Goal: Transaction & Acquisition: Book appointment/travel/reservation

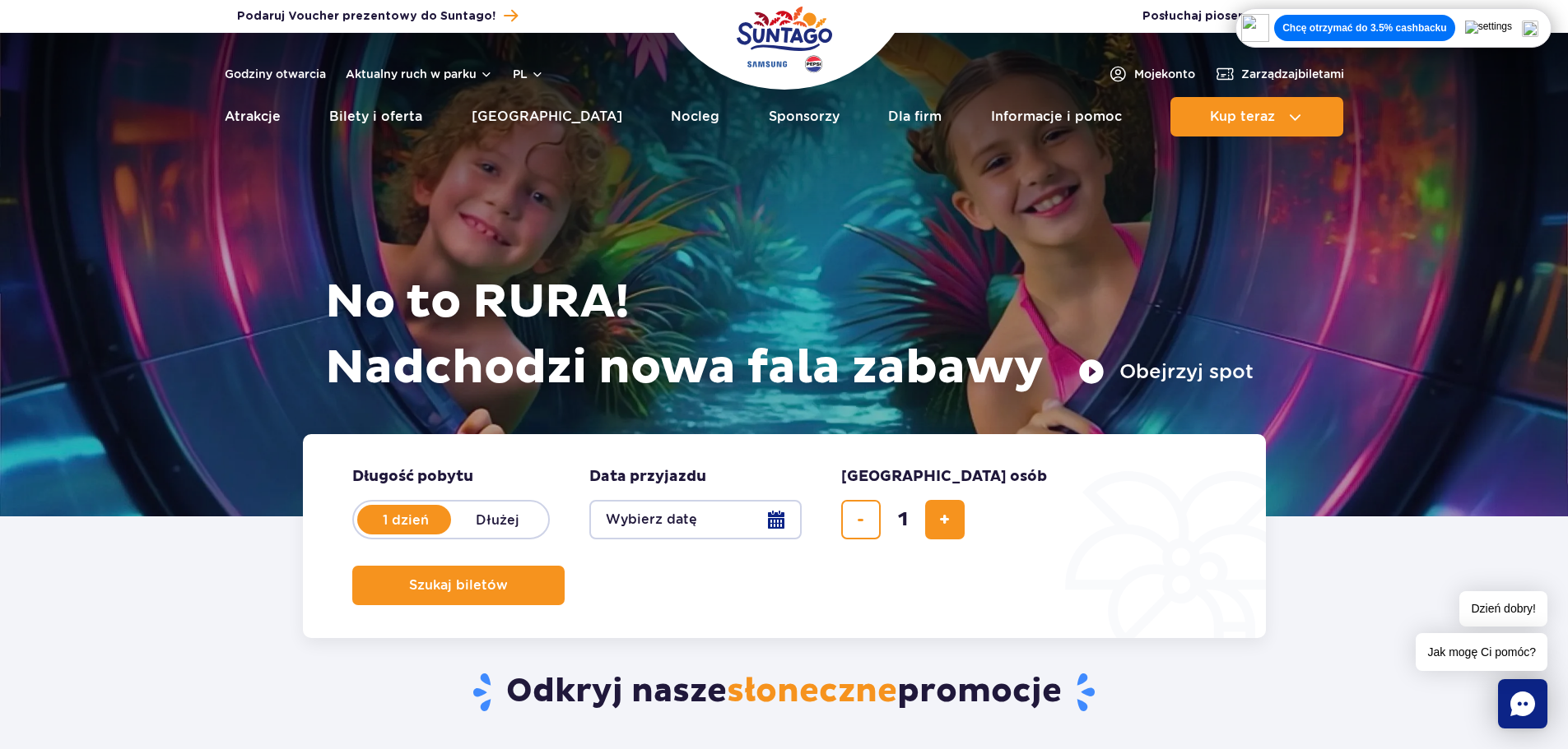
click at [1538, 31] on img at bounding box center [1530, 29] width 17 height 17
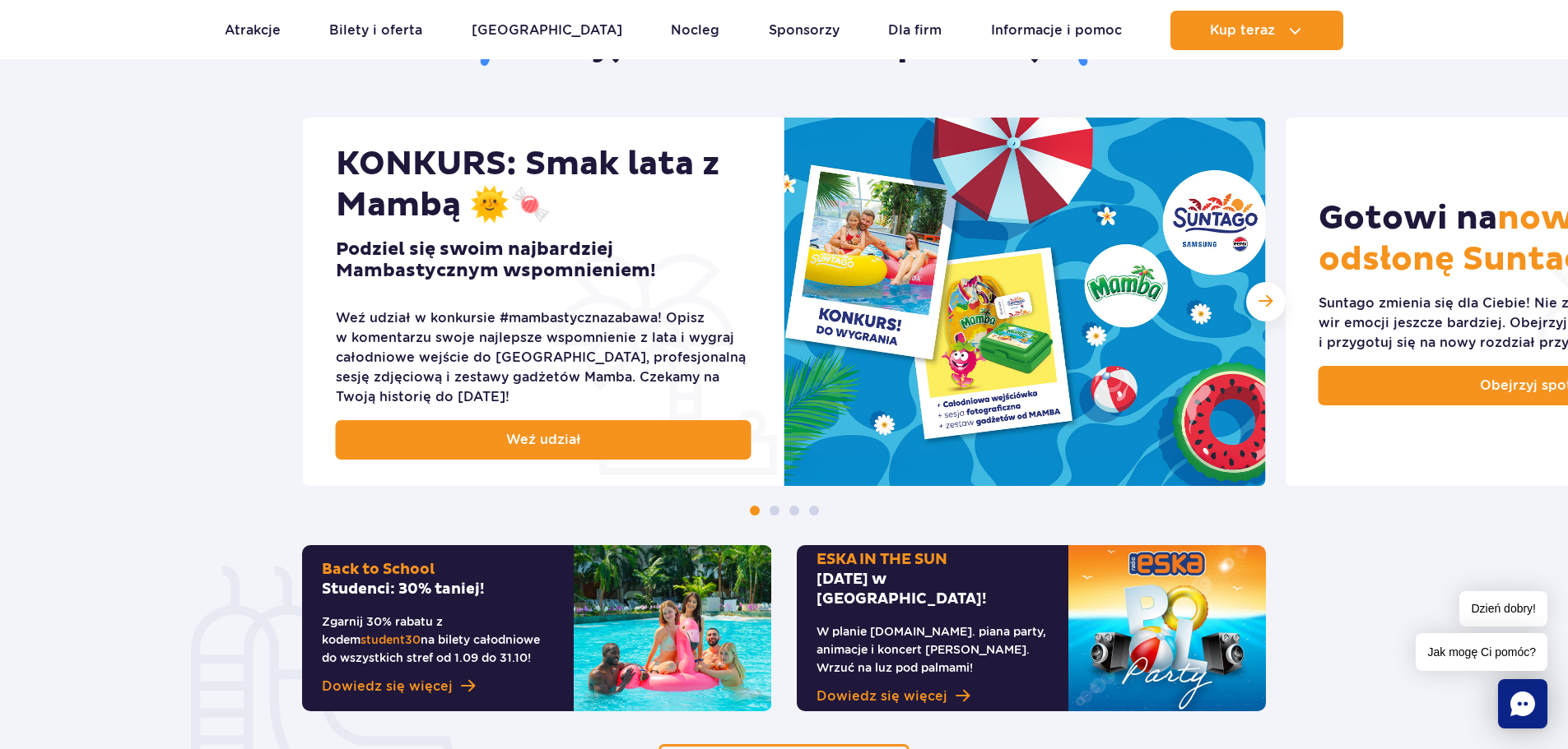
scroll to position [653, 0]
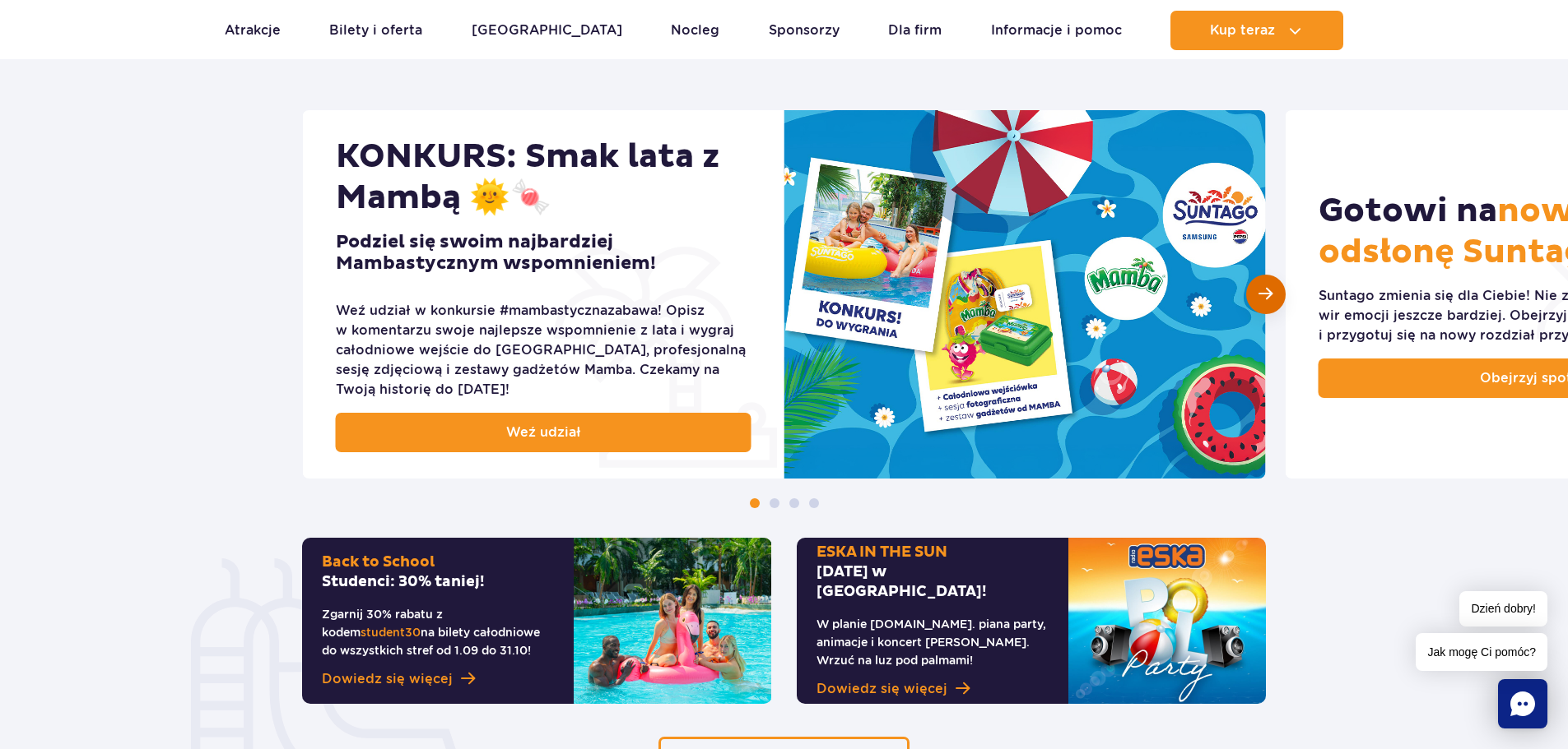
click at [1265, 296] on span "Następny slajd" at bounding box center [1265, 295] width 14 height 16
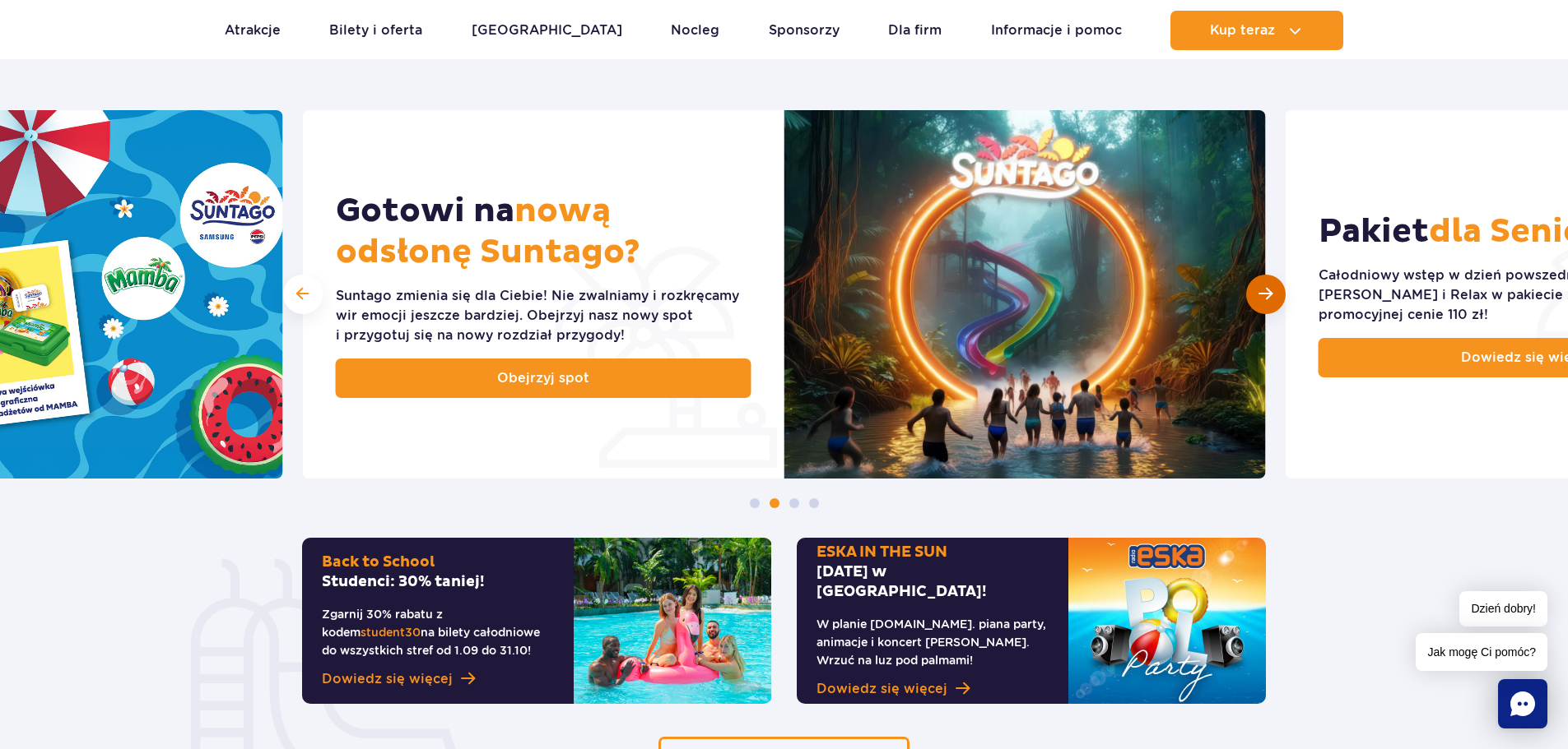
click at [1265, 296] on span "Następny slajd" at bounding box center [1265, 295] width 14 height 16
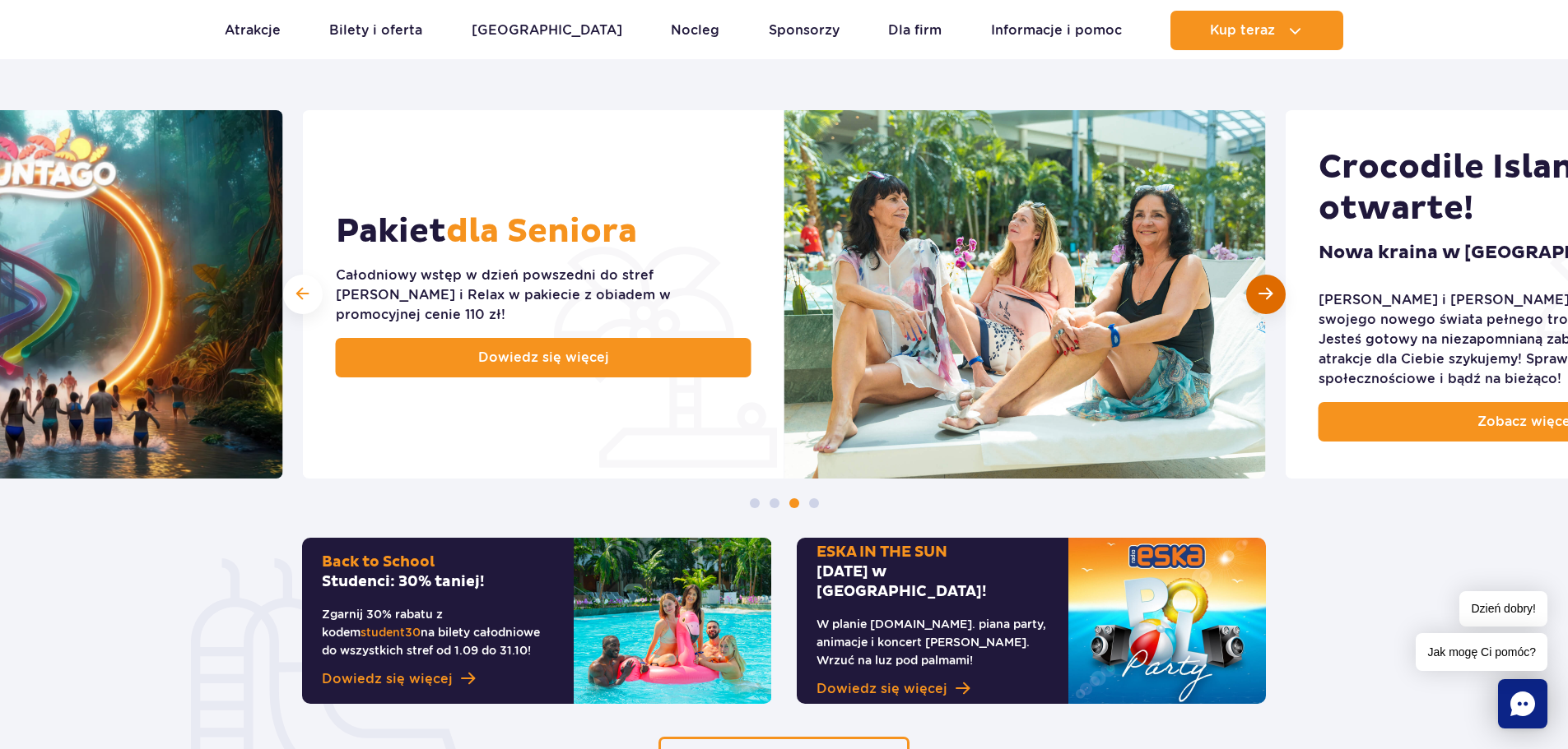
click at [1265, 296] on span "Następny slajd" at bounding box center [1265, 295] width 14 height 16
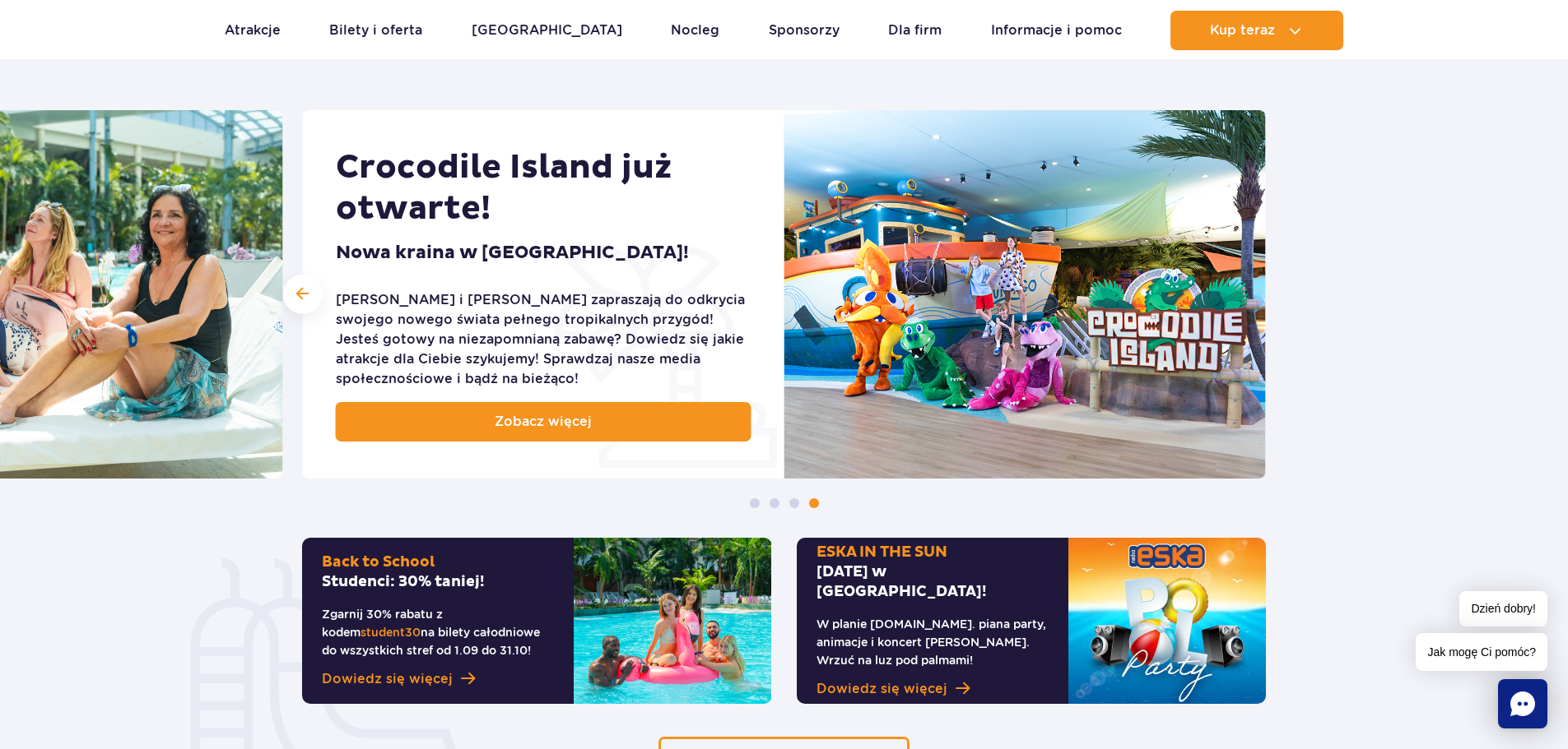
drag, startPoint x: 1540, startPoint y: 165, endPoint x: 1533, endPoint y: 214, distance: 49.5
click at [1533, 214] on div "KONKURS: Smak lata z Mambą 🌞🍬 Podziel się swoim najbardziej Mambastycznym wspom…" at bounding box center [784, 309] width 1568 height 399
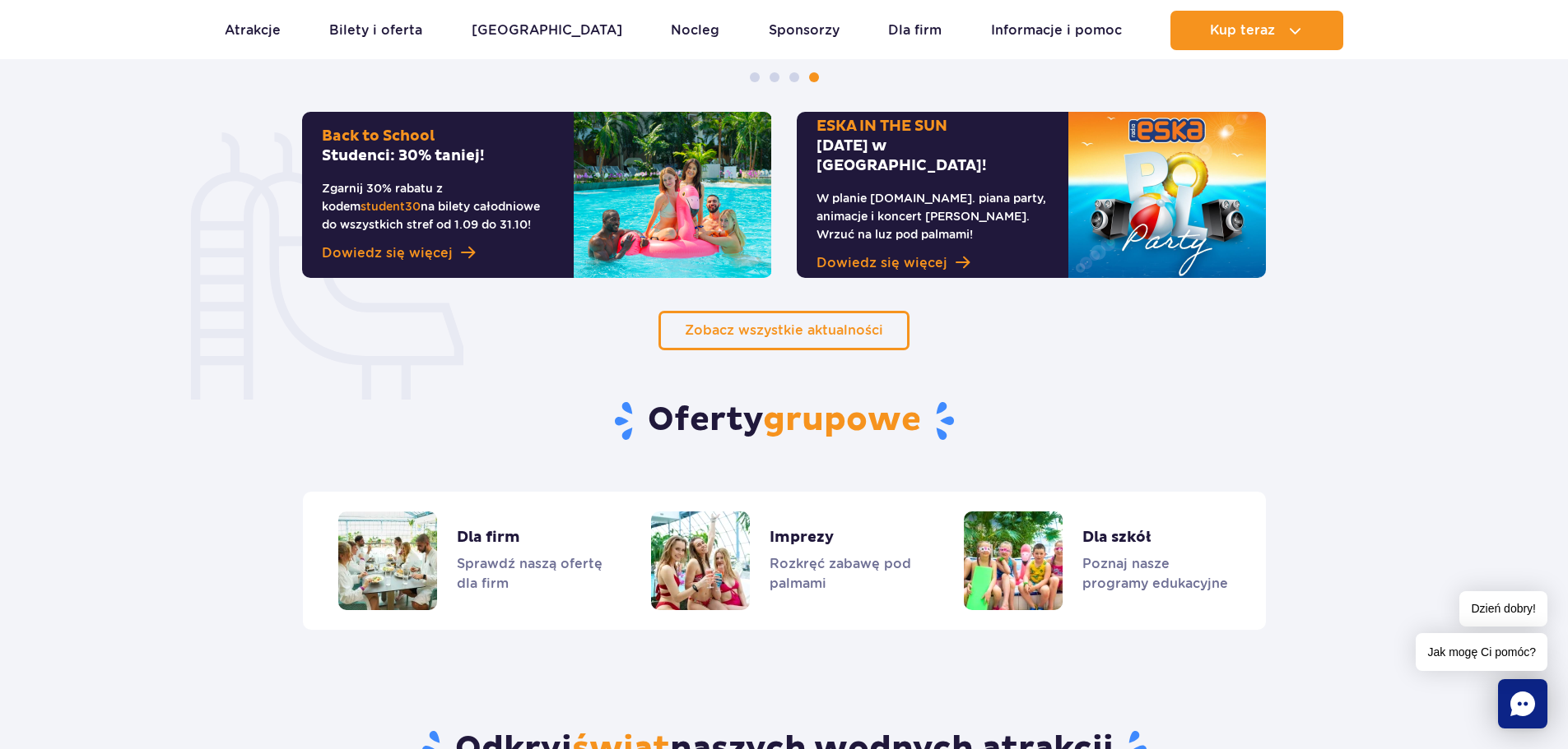
scroll to position [965, 0]
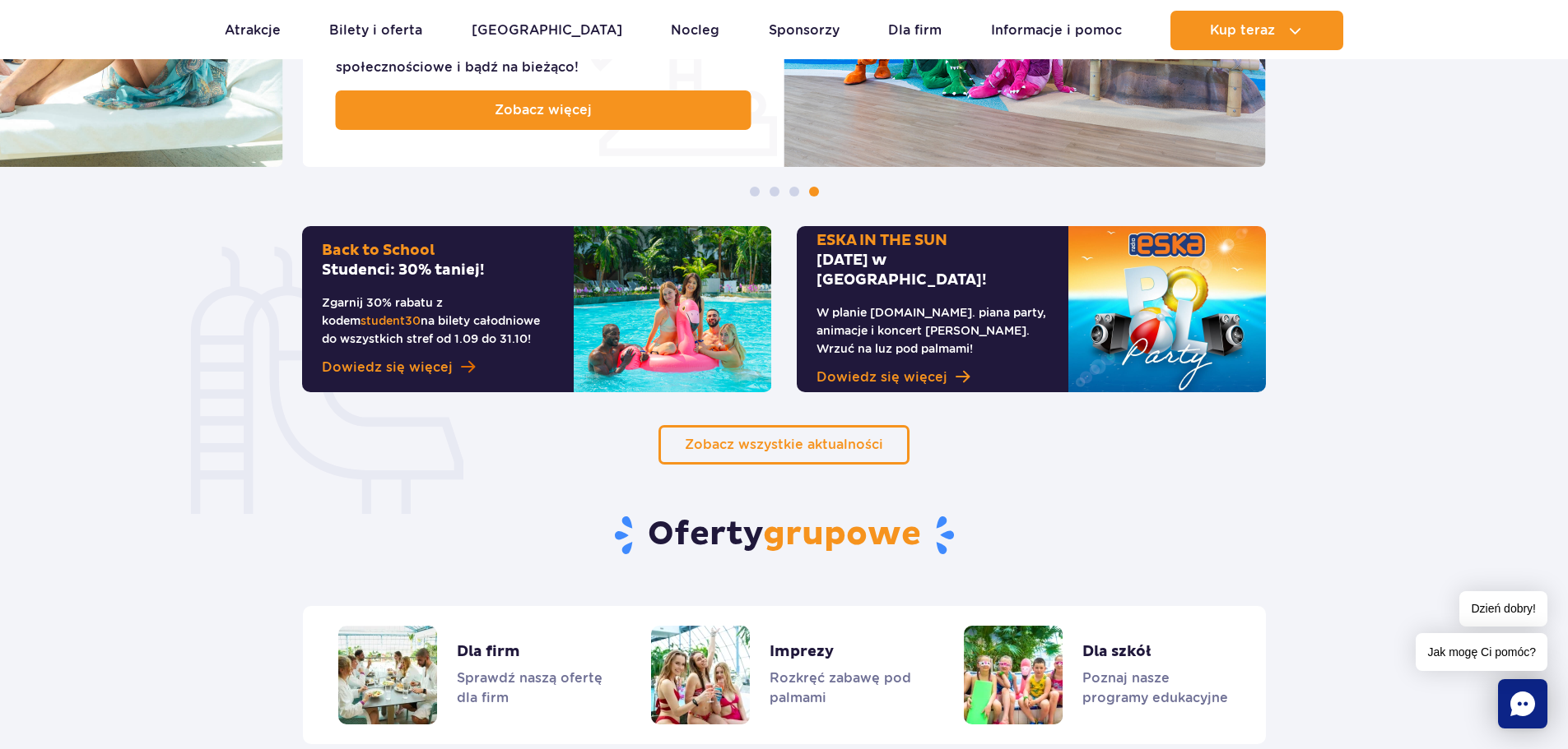
click at [391, 365] on span "Dowiedz się więcej" at bounding box center [387, 367] width 131 height 20
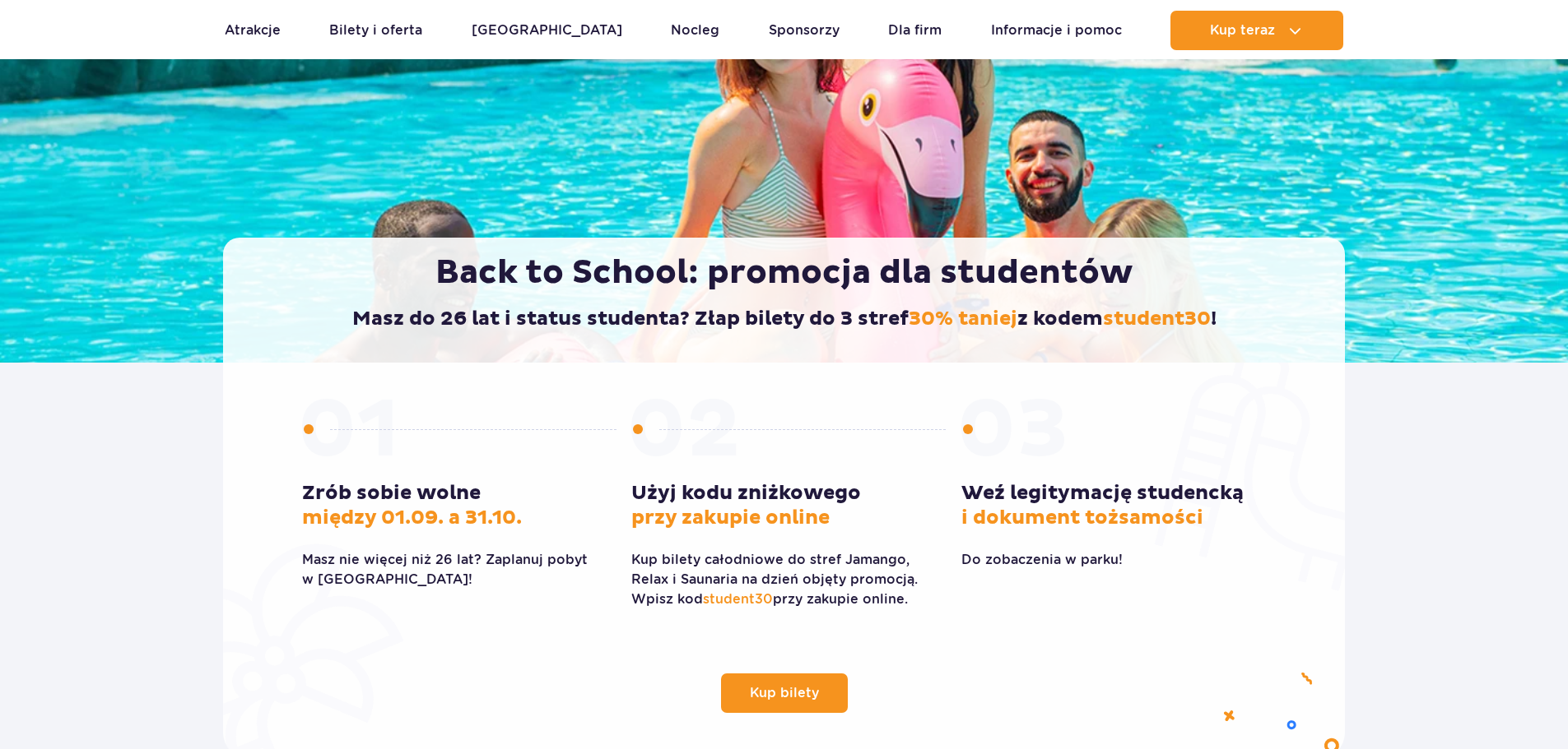
scroll to position [246, 0]
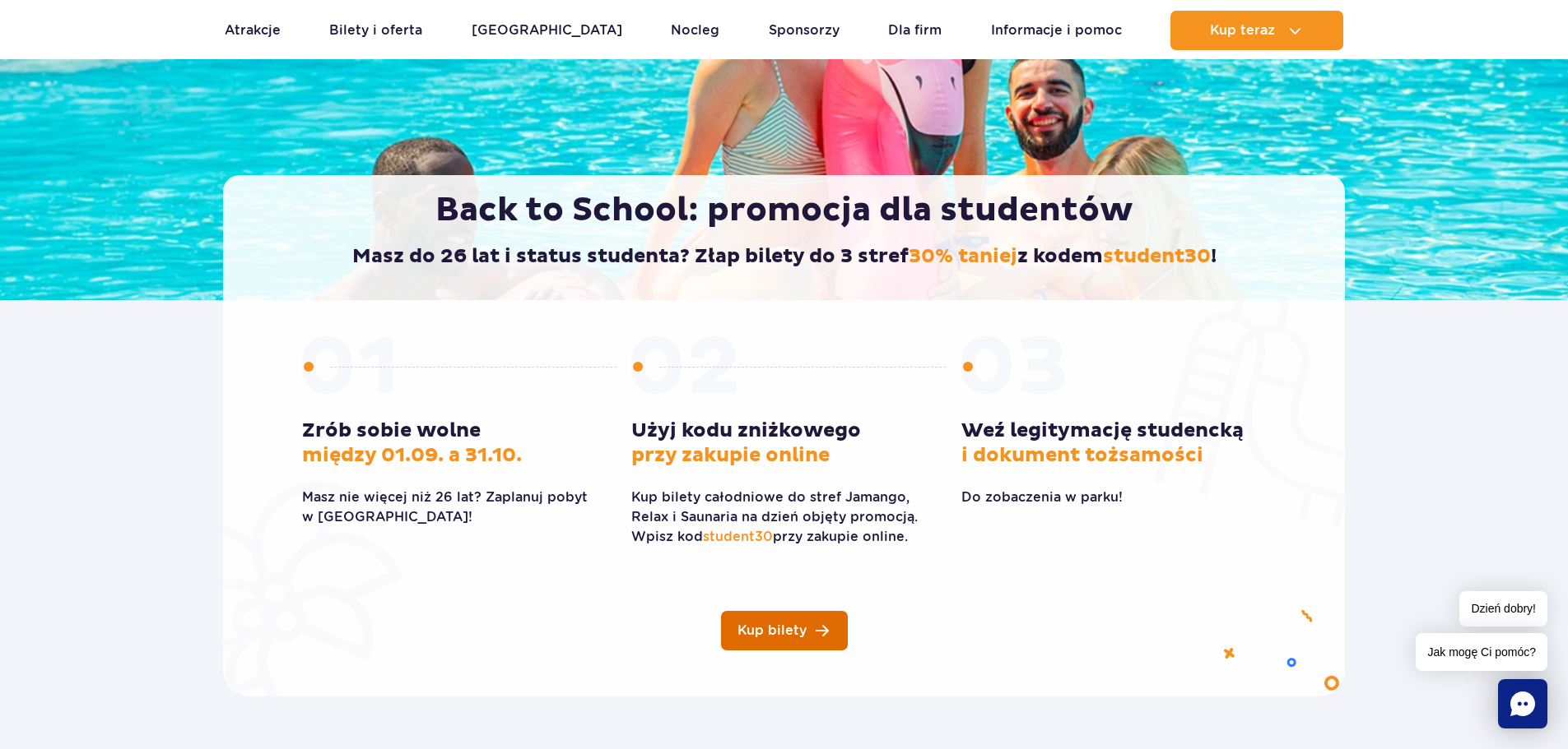
click at [804, 625] on span "Kup bilety" at bounding box center [771, 630] width 69 height 13
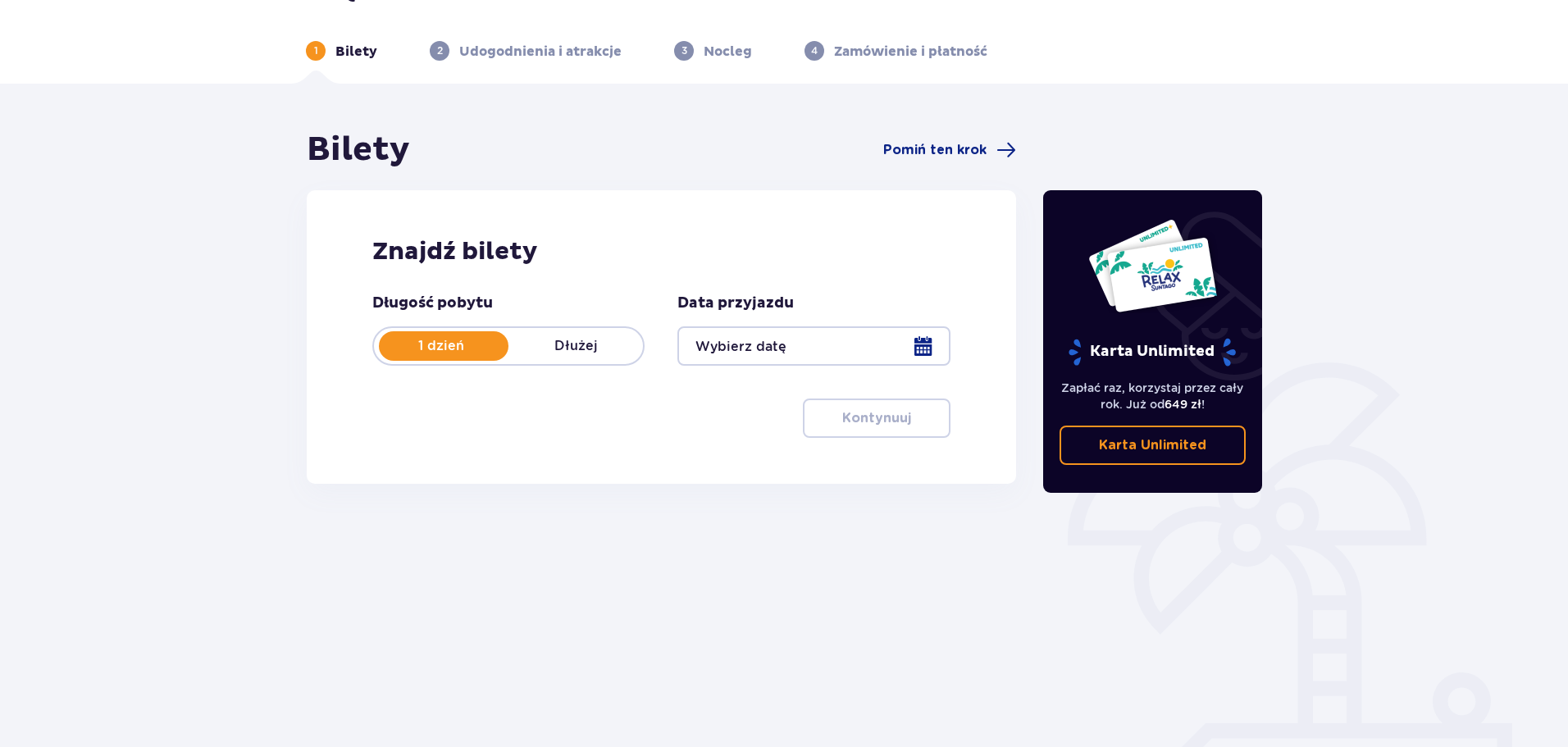
scroll to position [82, 0]
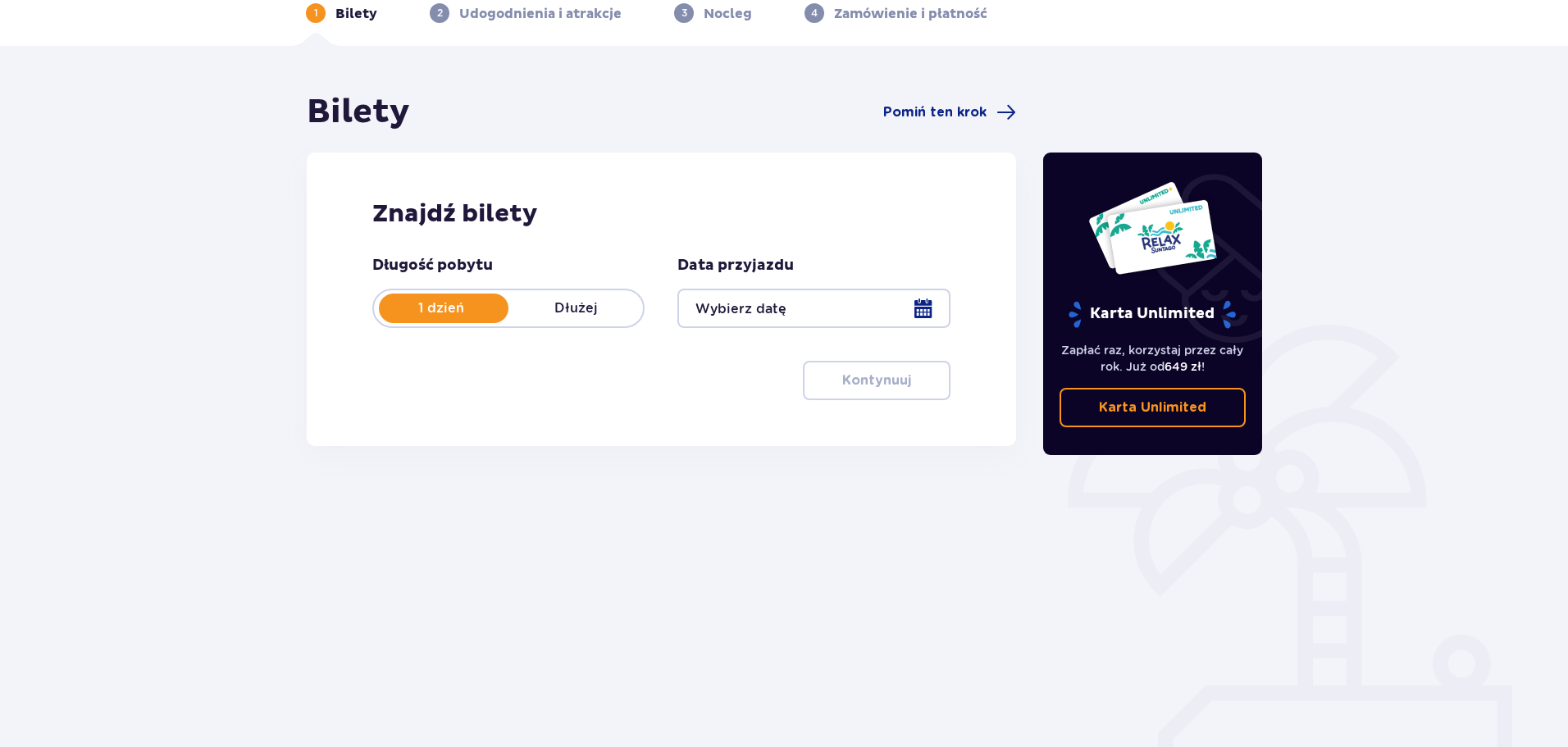
click at [745, 311] on div at bounding box center [813, 308] width 272 height 39
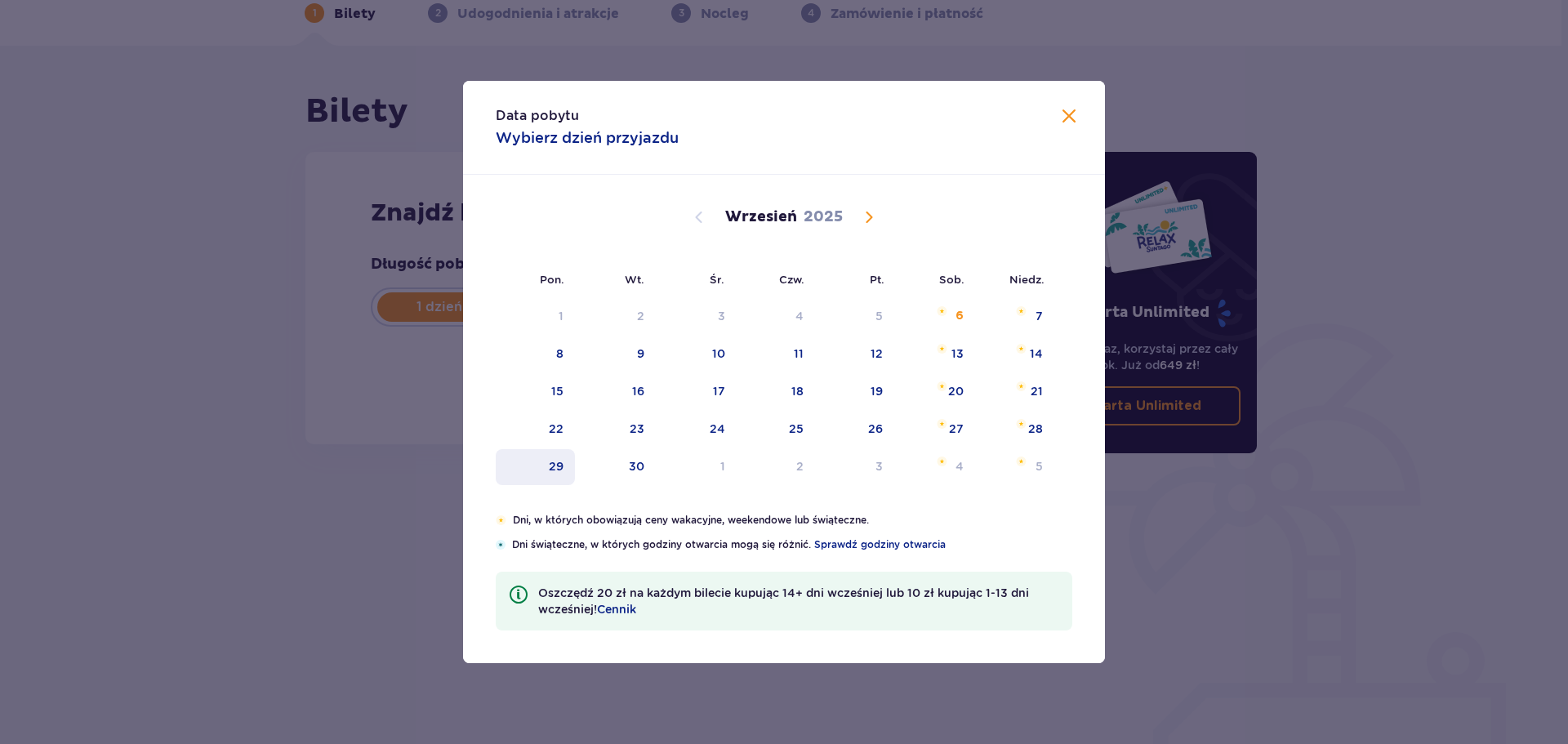
click at [562, 466] on div "29" at bounding box center [555, 466] width 15 height 16
type input "[DATE]"
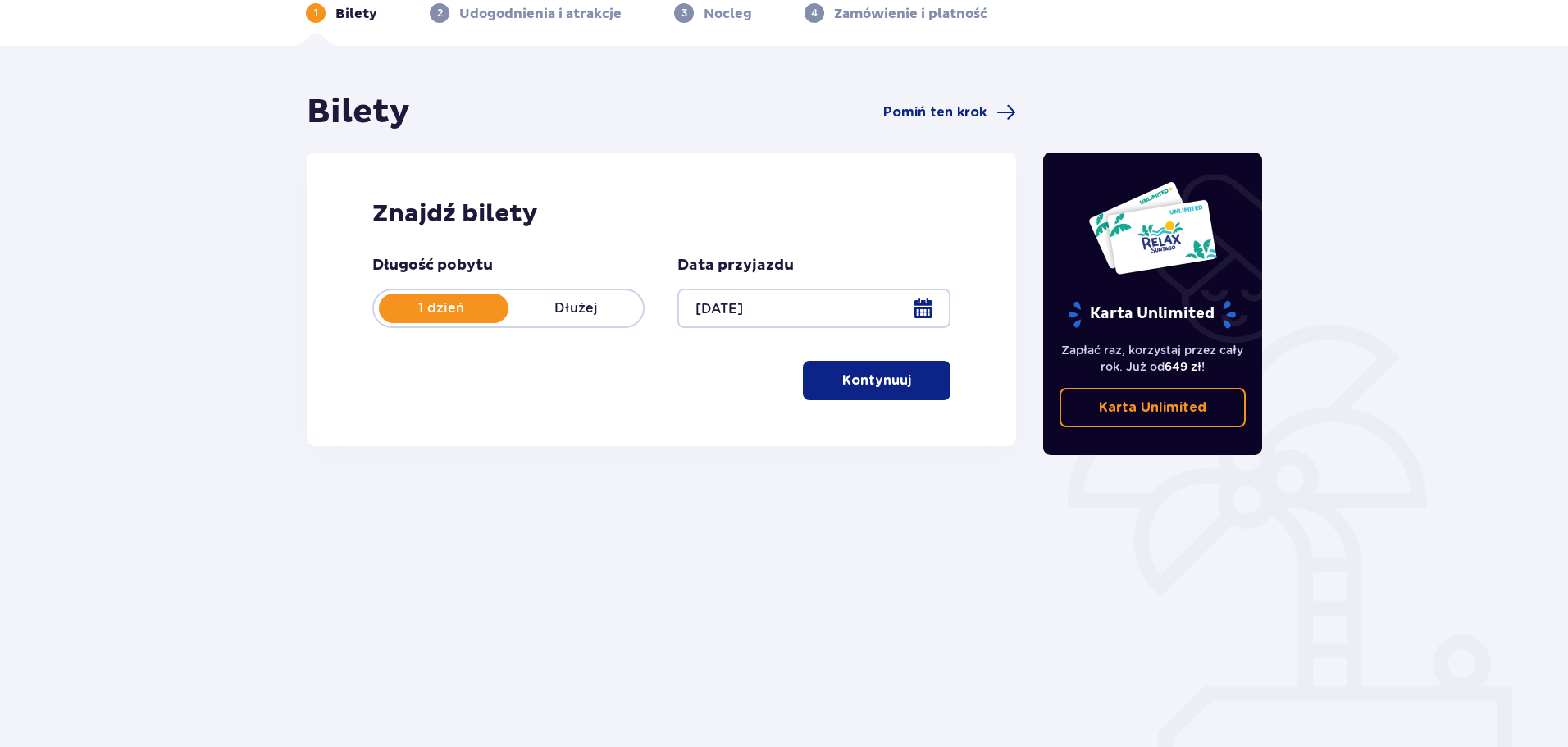
click at [848, 387] on p "Kontynuuj" at bounding box center [876, 380] width 69 height 18
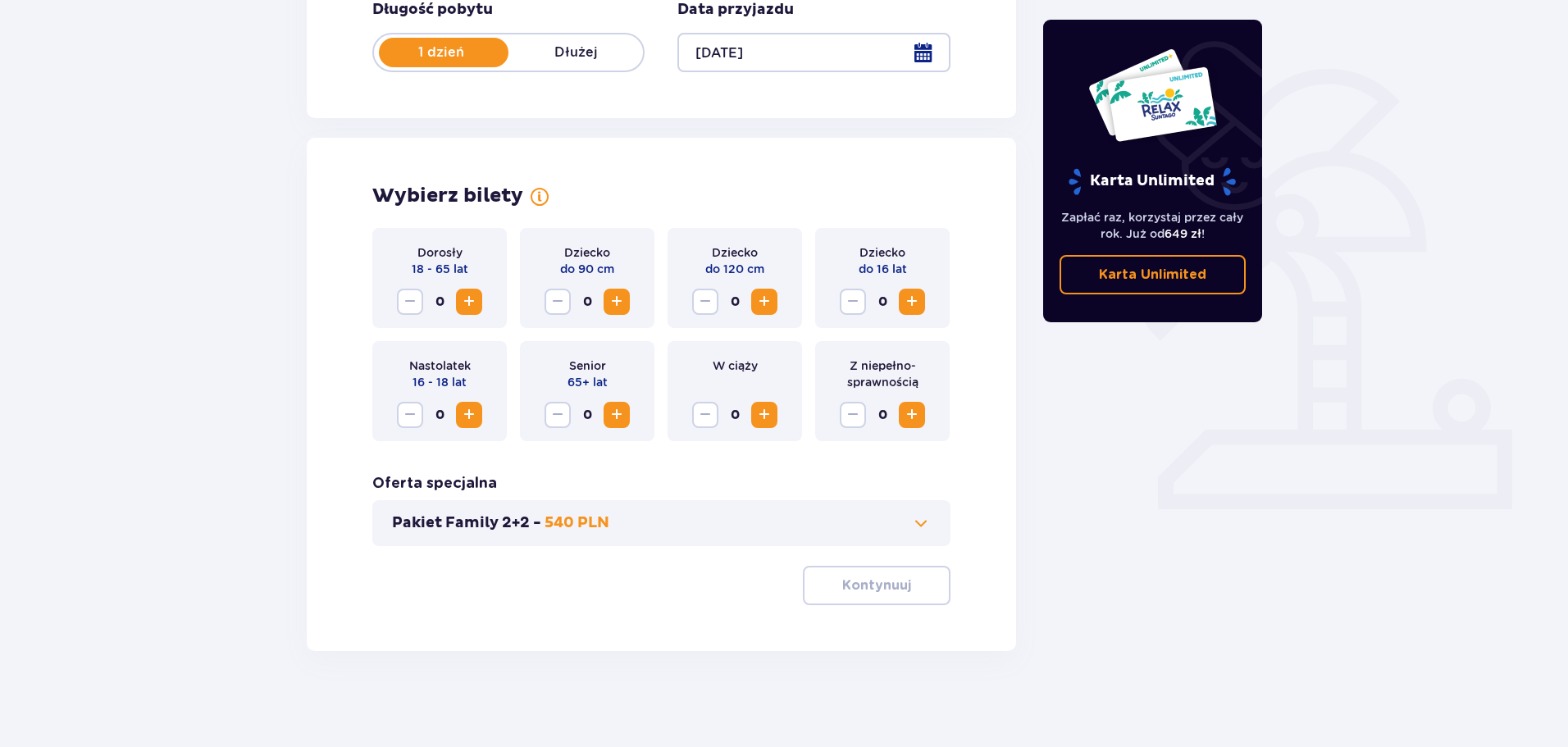
scroll to position [341, 0]
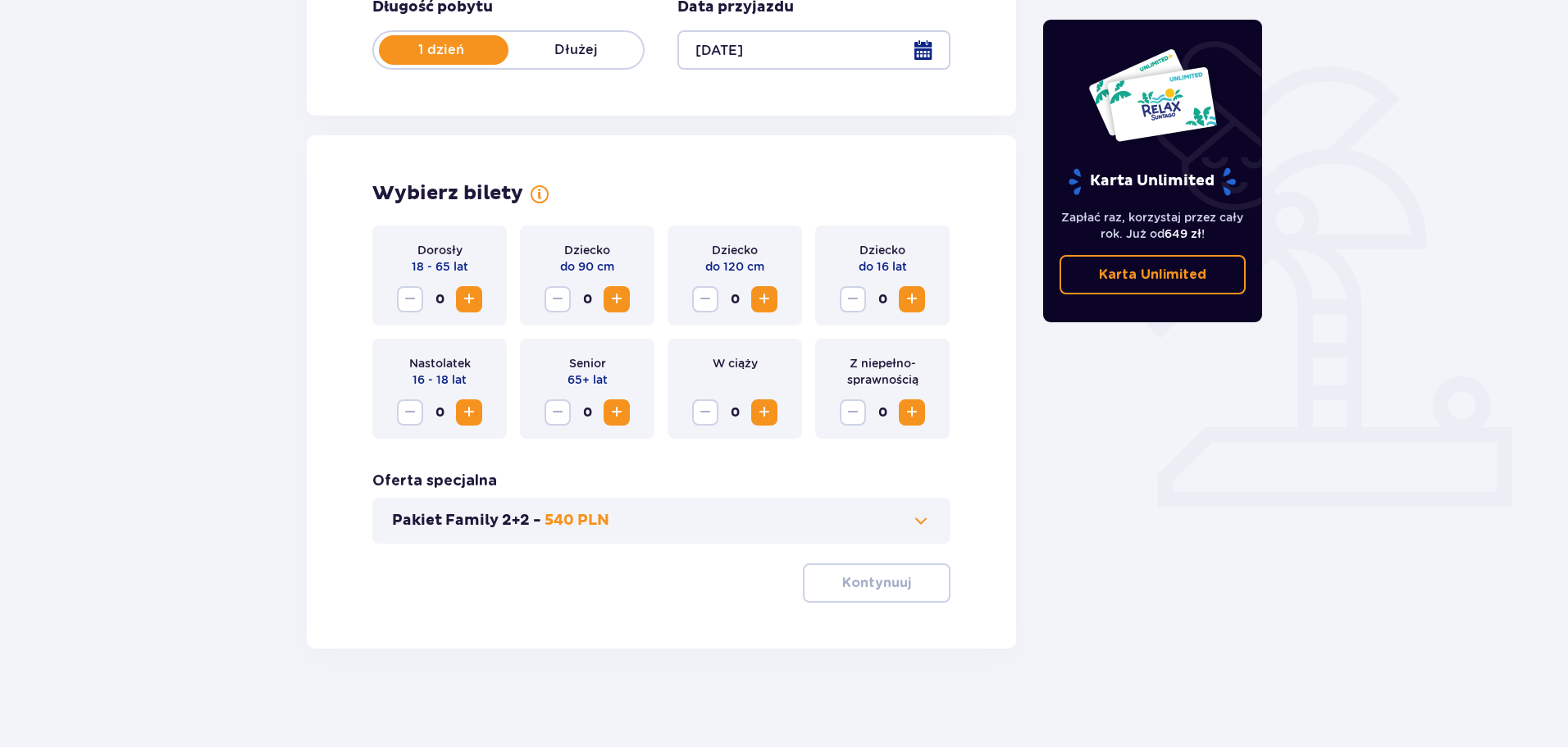
click at [467, 307] on span "Increase" at bounding box center [469, 299] width 20 height 20
click at [682, 520] on button "Pakiet Family 2+2 - 540 PLN" at bounding box center [661, 520] width 538 height 20
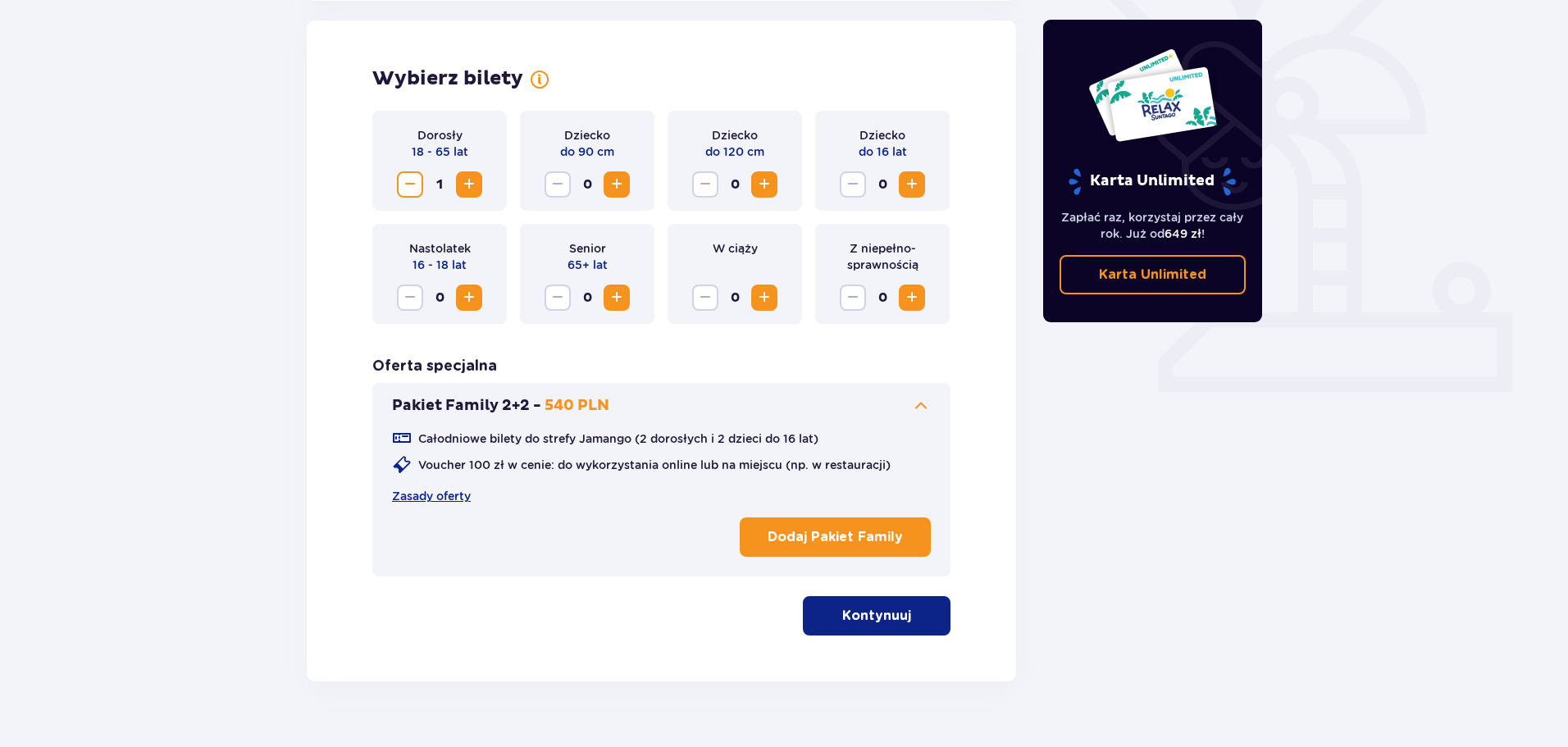
scroll to position [456, 0]
click at [655, 406] on button "Pakiet Family 2+2 - 540 PLN" at bounding box center [661, 405] width 538 height 20
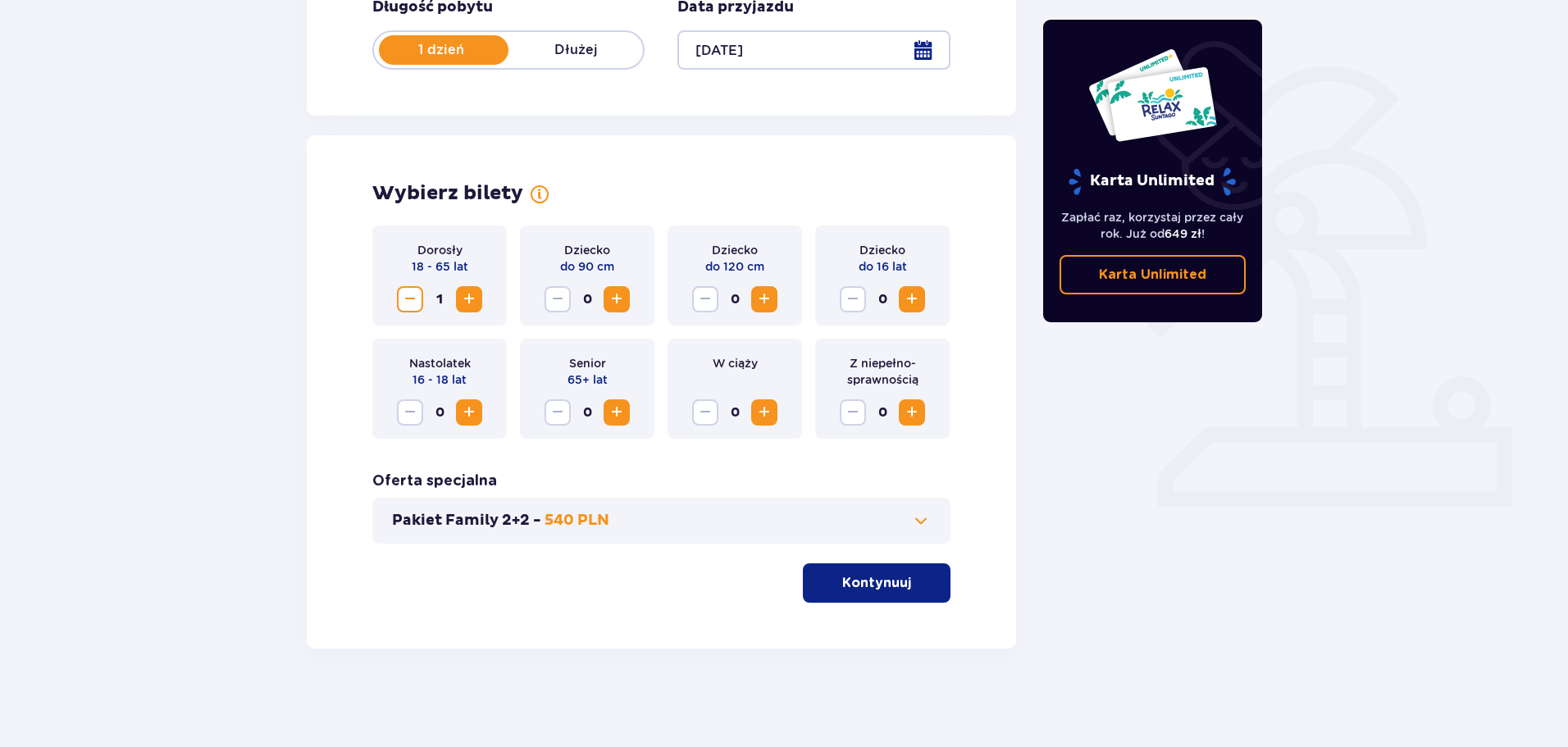
click at [843, 579] on p "Kontynuuj" at bounding box center [876, 583] width 69 height 18
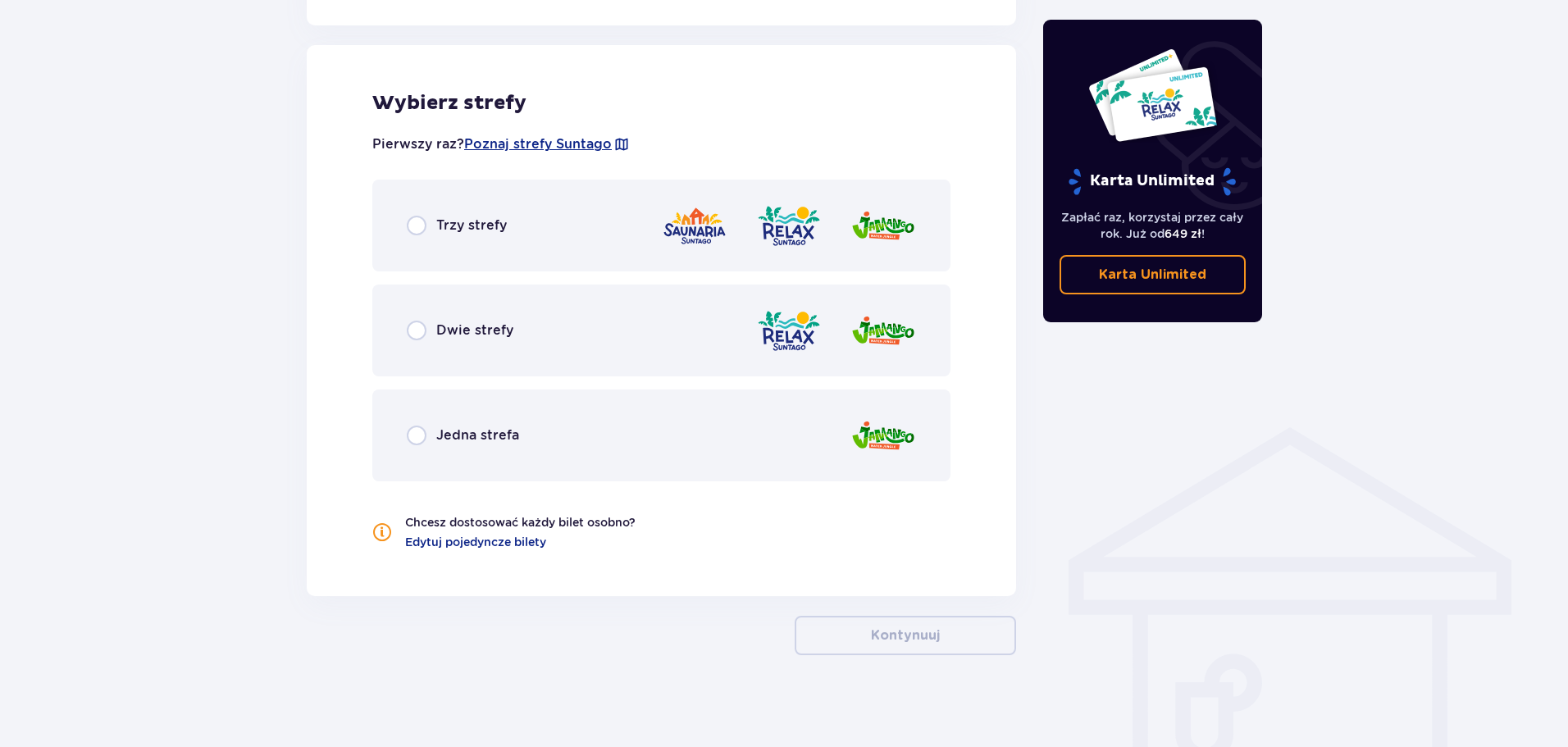
scroll to position [911, 0]
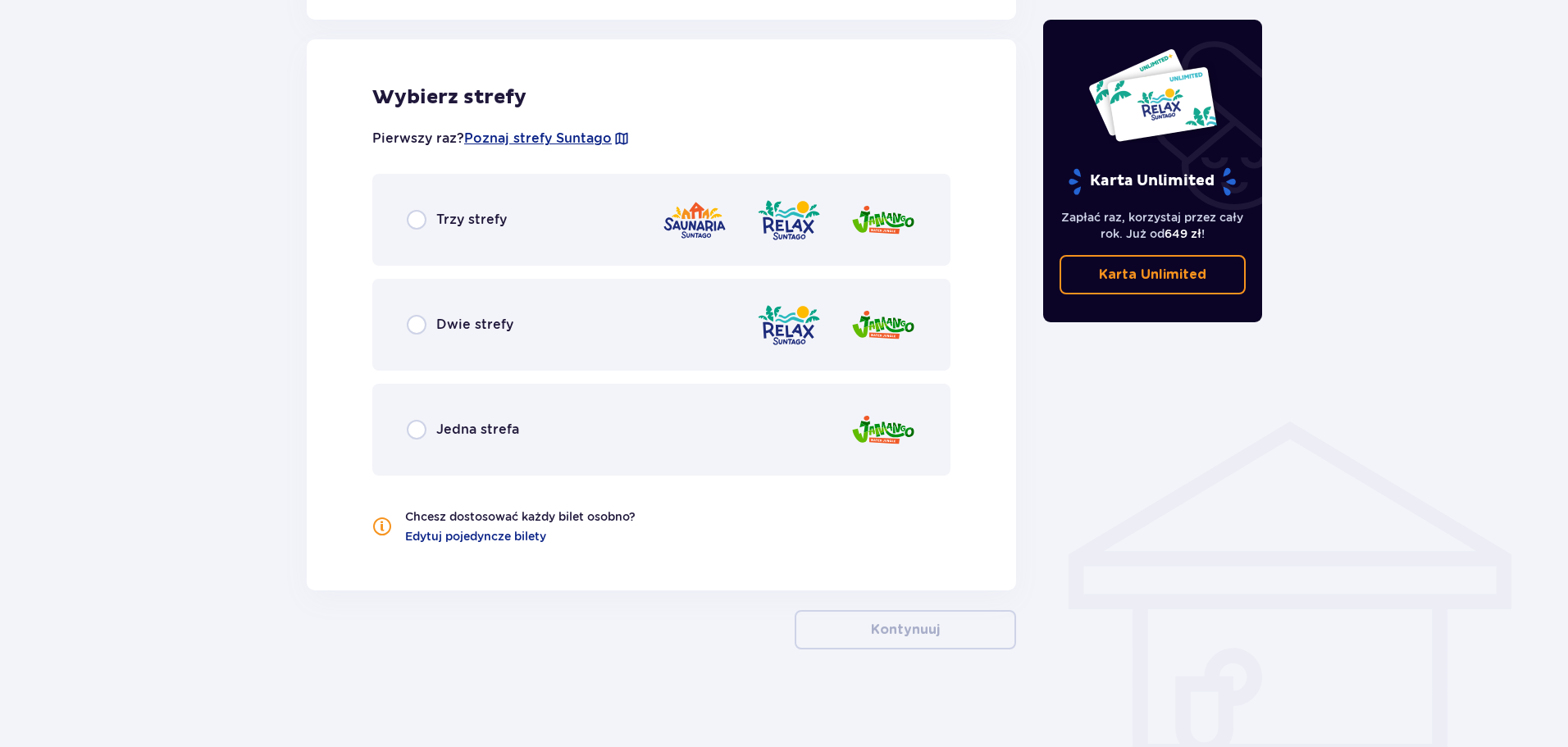
click at [469, 435] on p "Jedna strefa" at bounding box center [477, 430] width 83 height 18
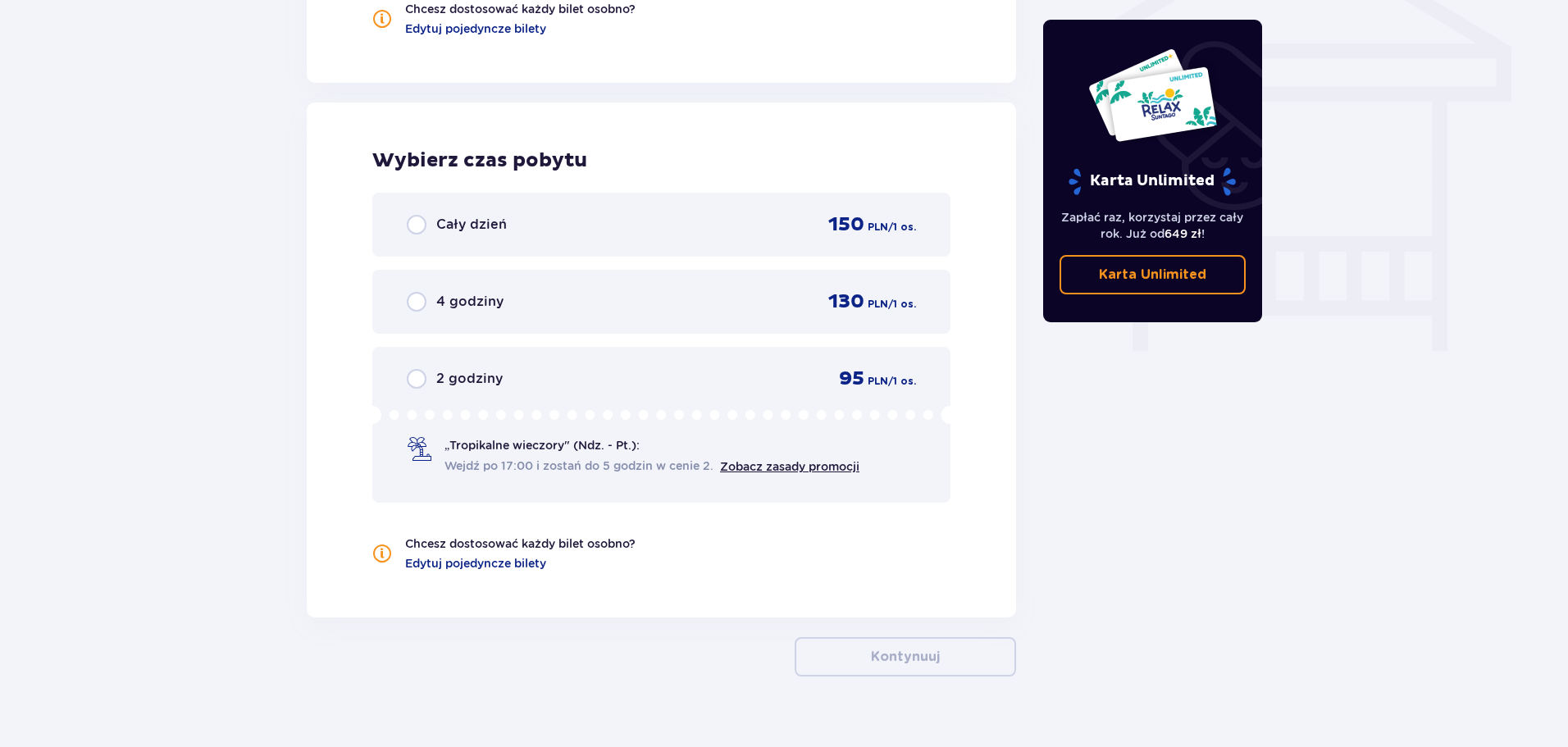
scroll to position [1446, 0]
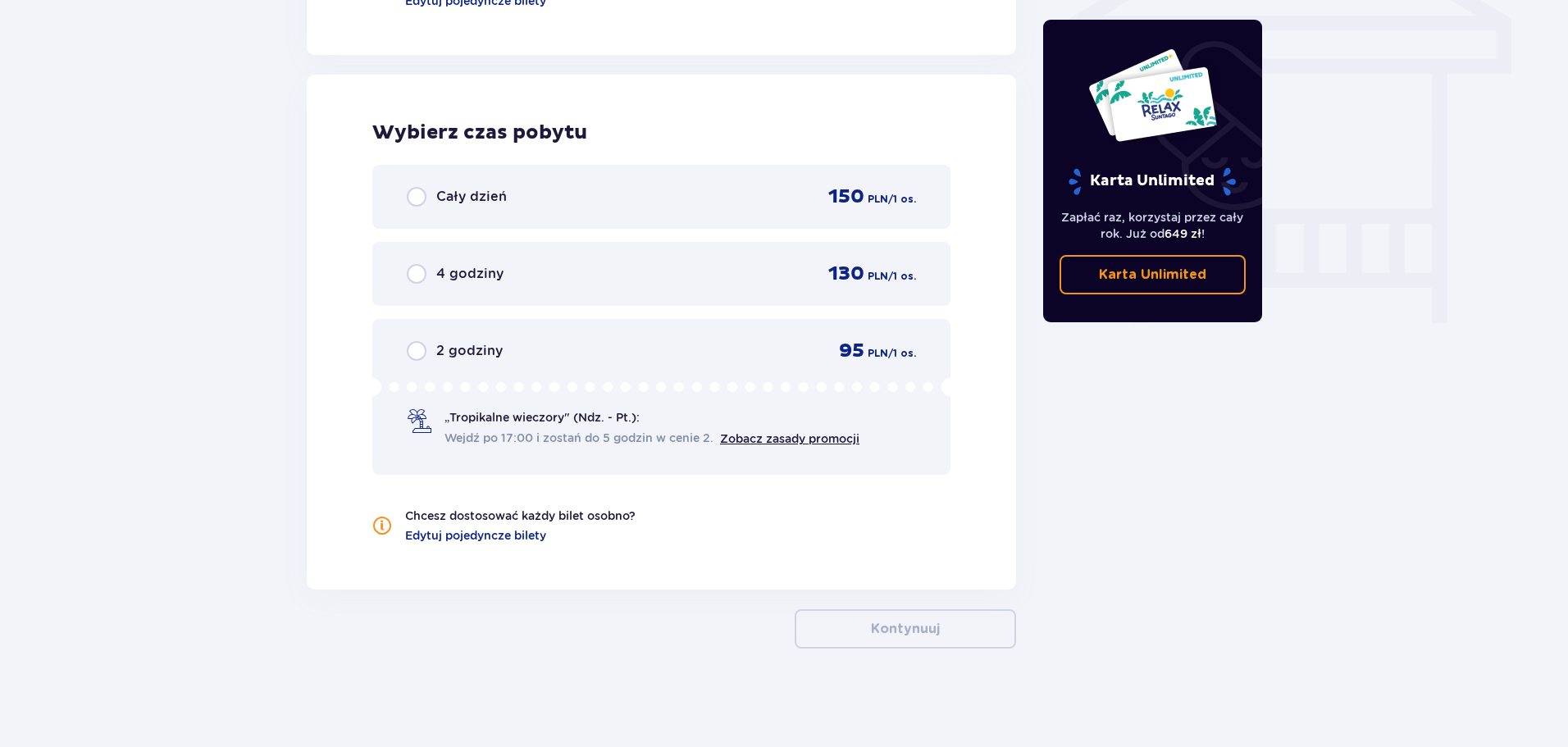
click at [509, 196] on div "Cały dzień 150 PLN / 1 os." at bounding box center [661, 197] width 509 height 24
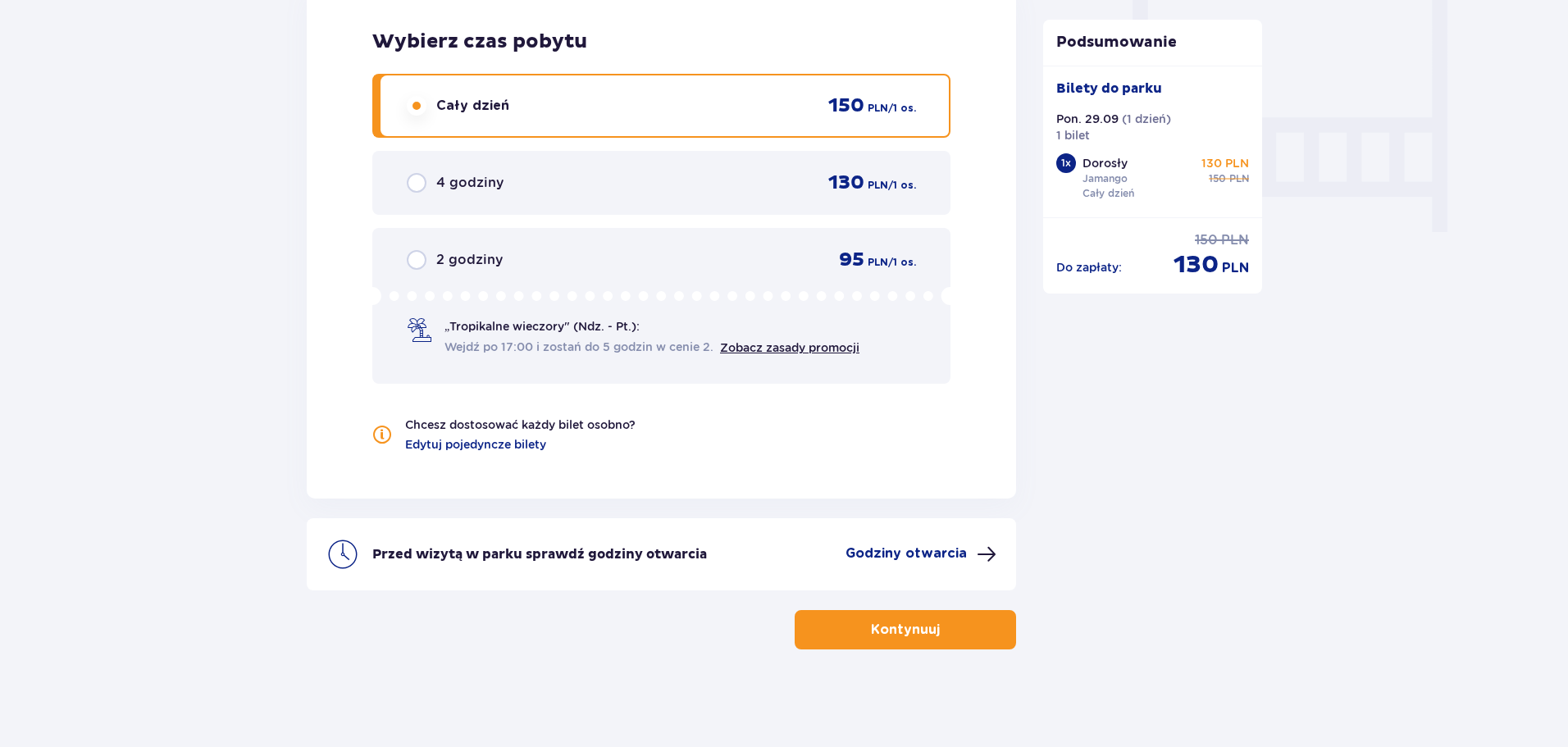
scroll to position [1538, 0]
click at [947, 601] on div "Kontynuuj" at bounding box center [661, 620] width 709 height 59
click at [955, 635] on button "Kontynuuj" at bounding box center [905, 628] width 221 height 39
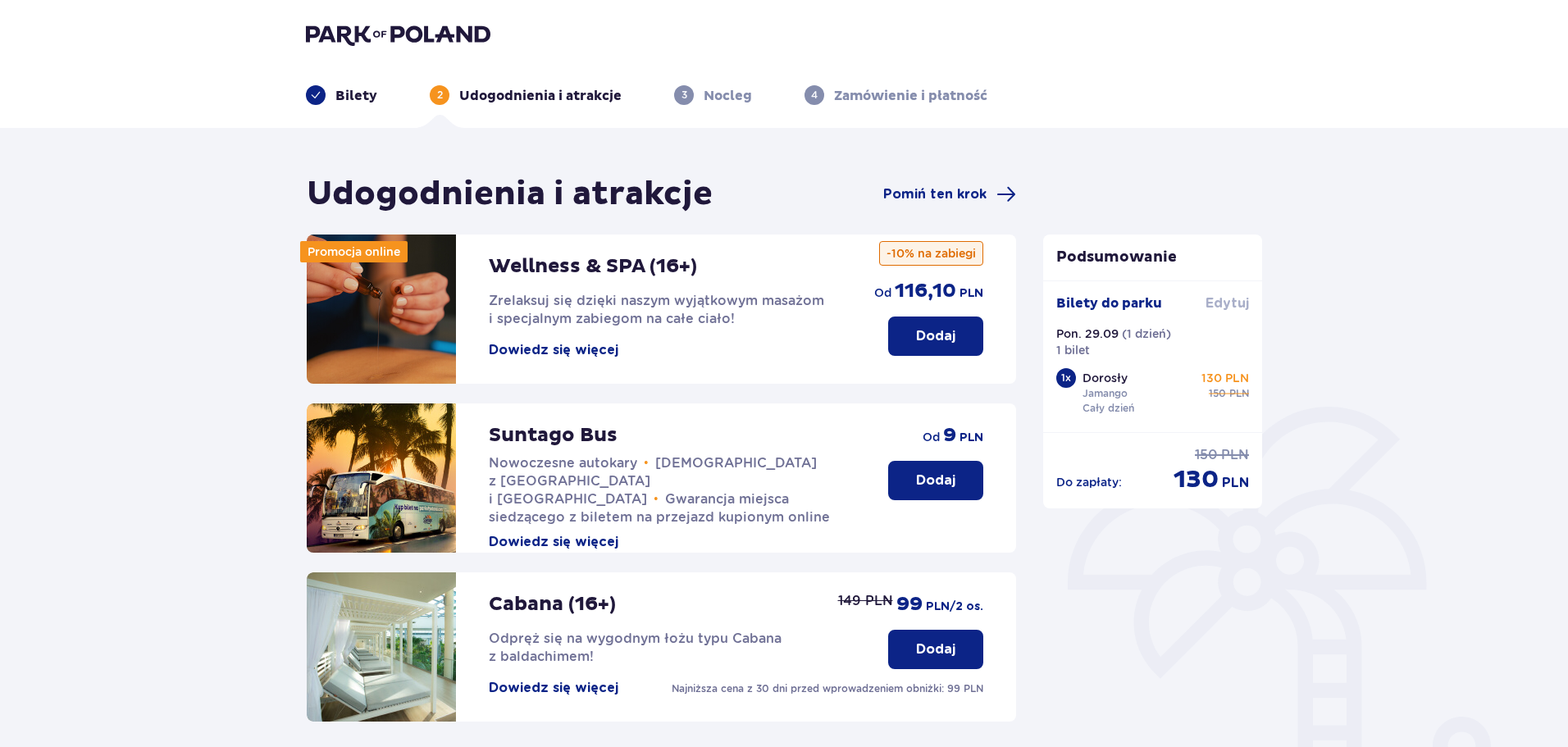
click at [1220, 299] on span "Edytuj" at bounding box center [1227, 303] width 44 height 18
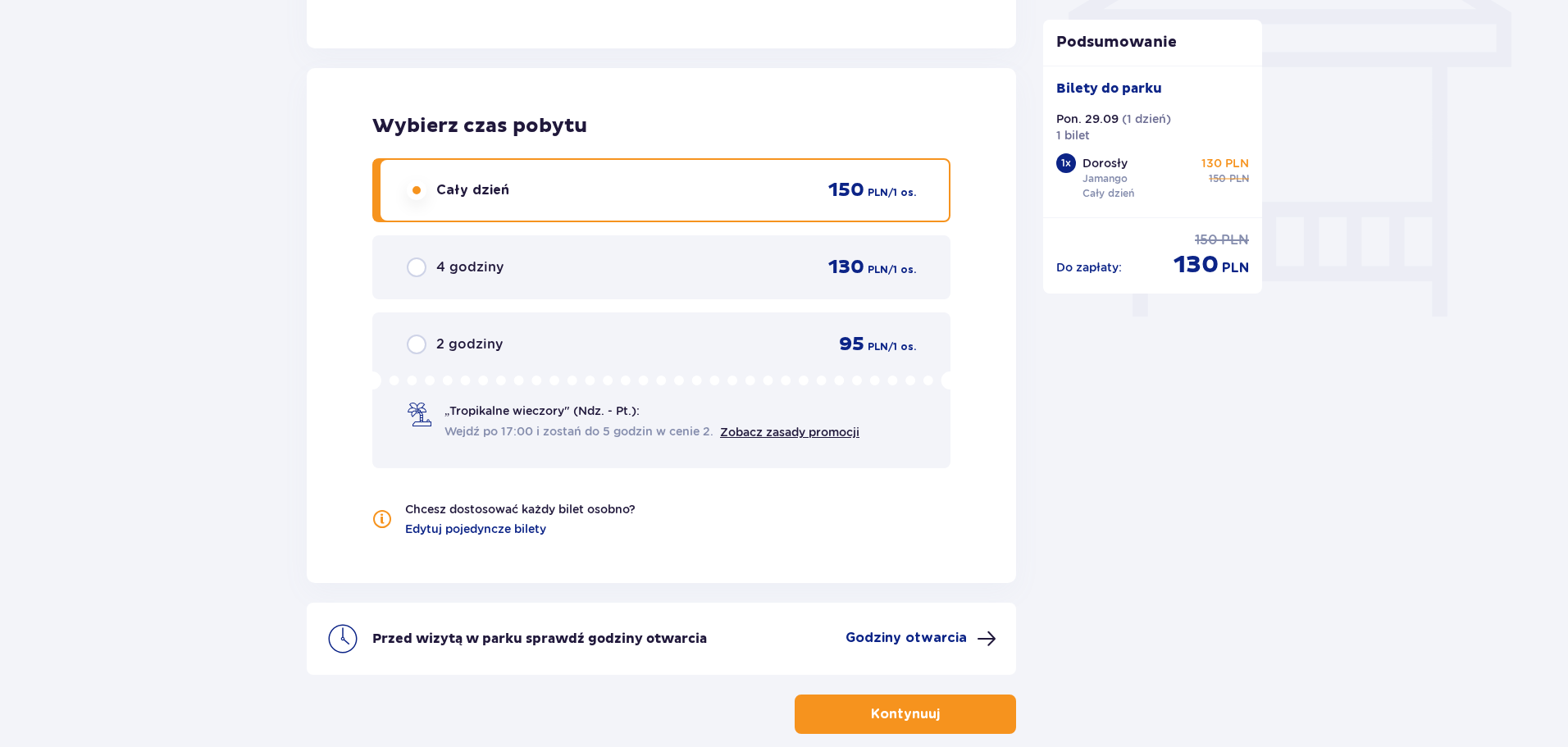
scroll to position [1468, 0]
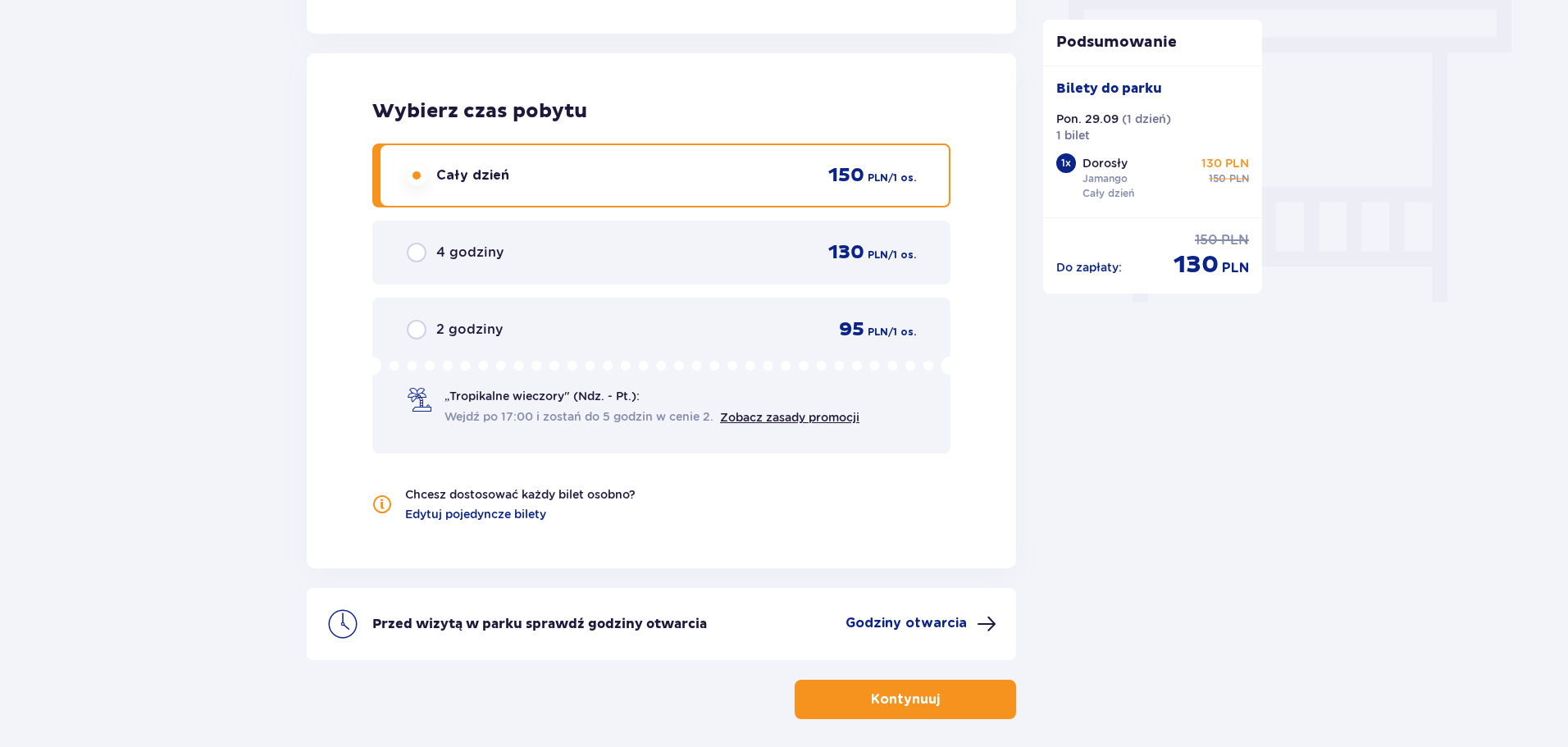
click at [975, 685] on button "Kontynuuj" at bounding box center [905, 699] width 221 height 39
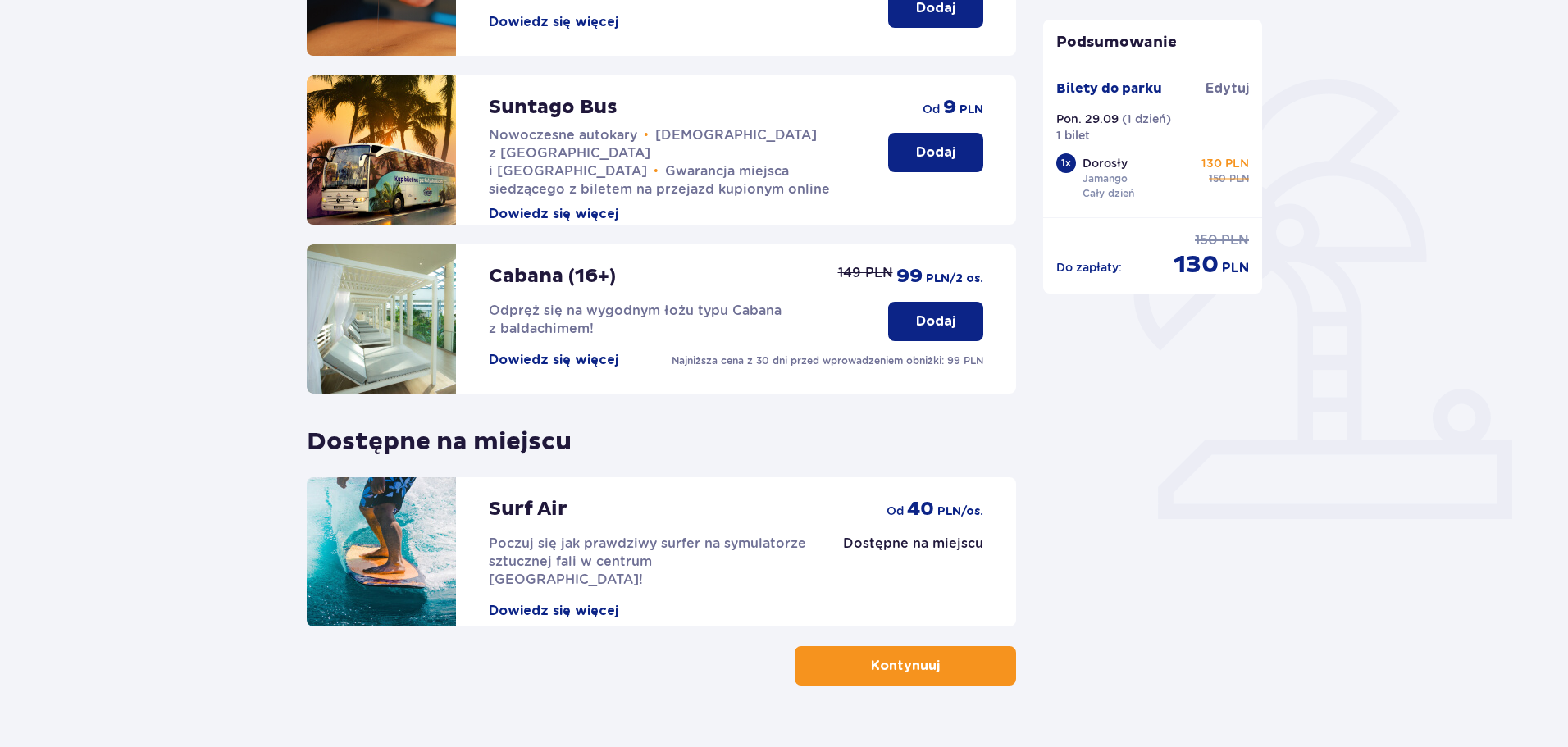
click at [939, 676] on span "button" at bounding box center [943, 666] width 20 height 20
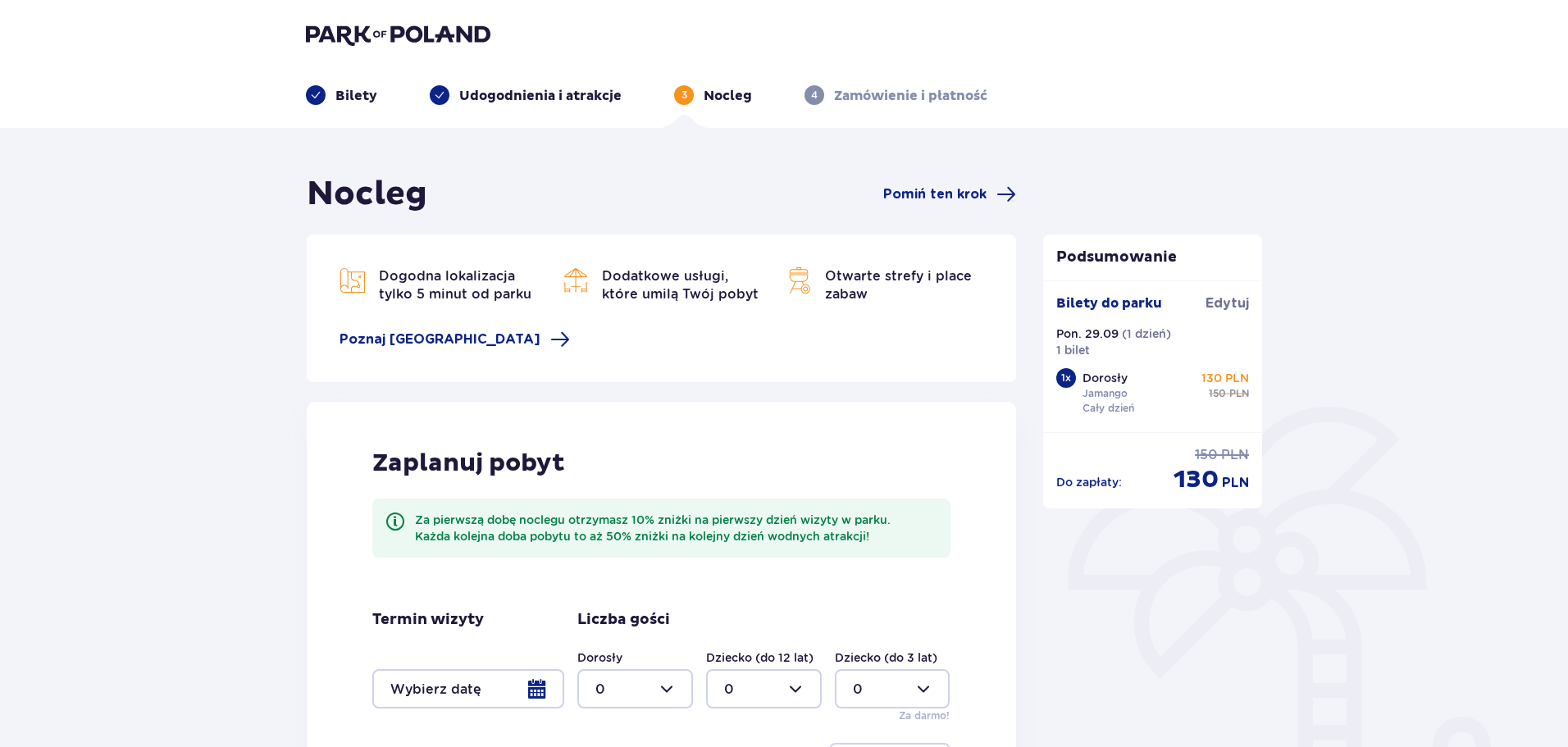
scroll to position [79, 0]
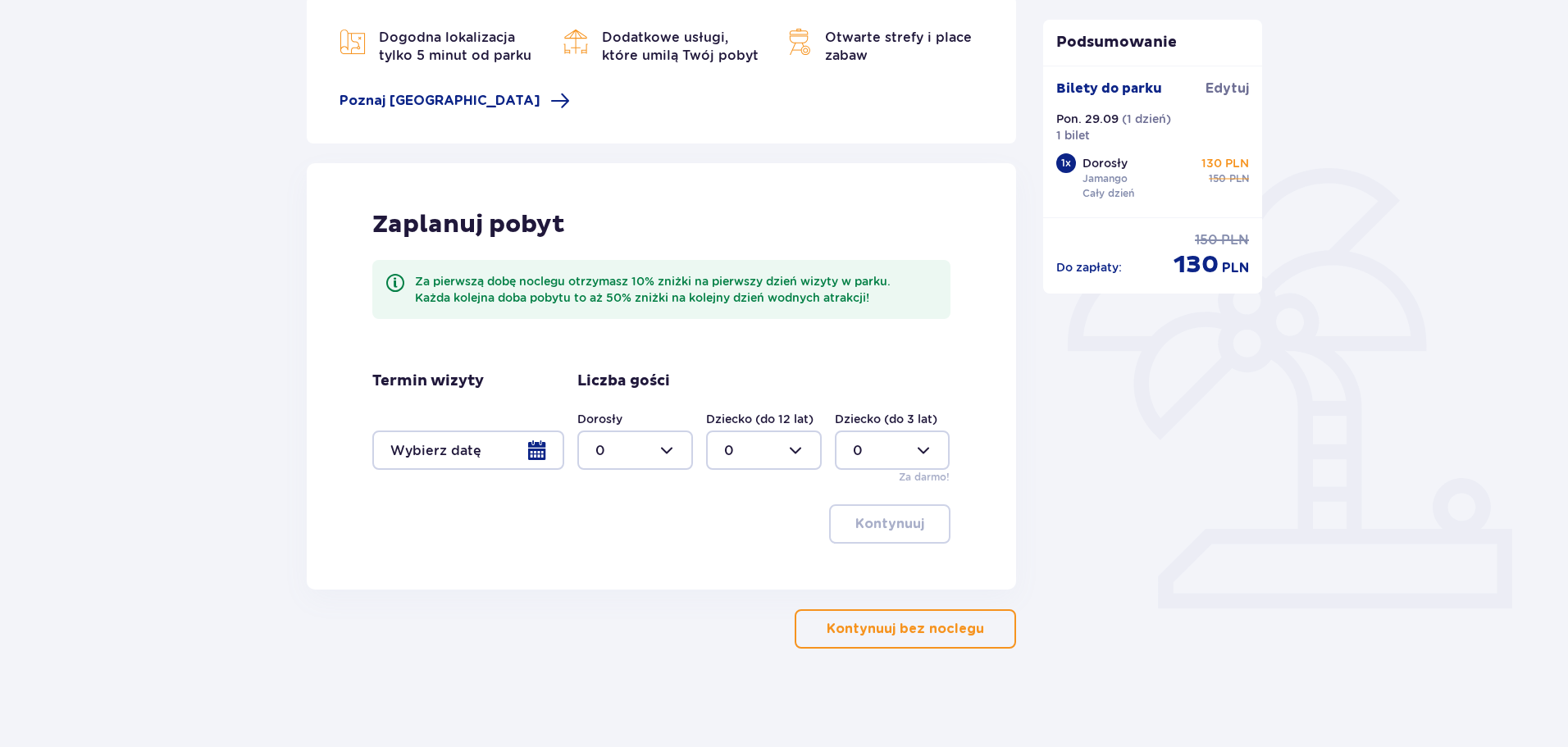
click at [984, 621] on span "button" at bounding box center [987, 629] width 20 height 20
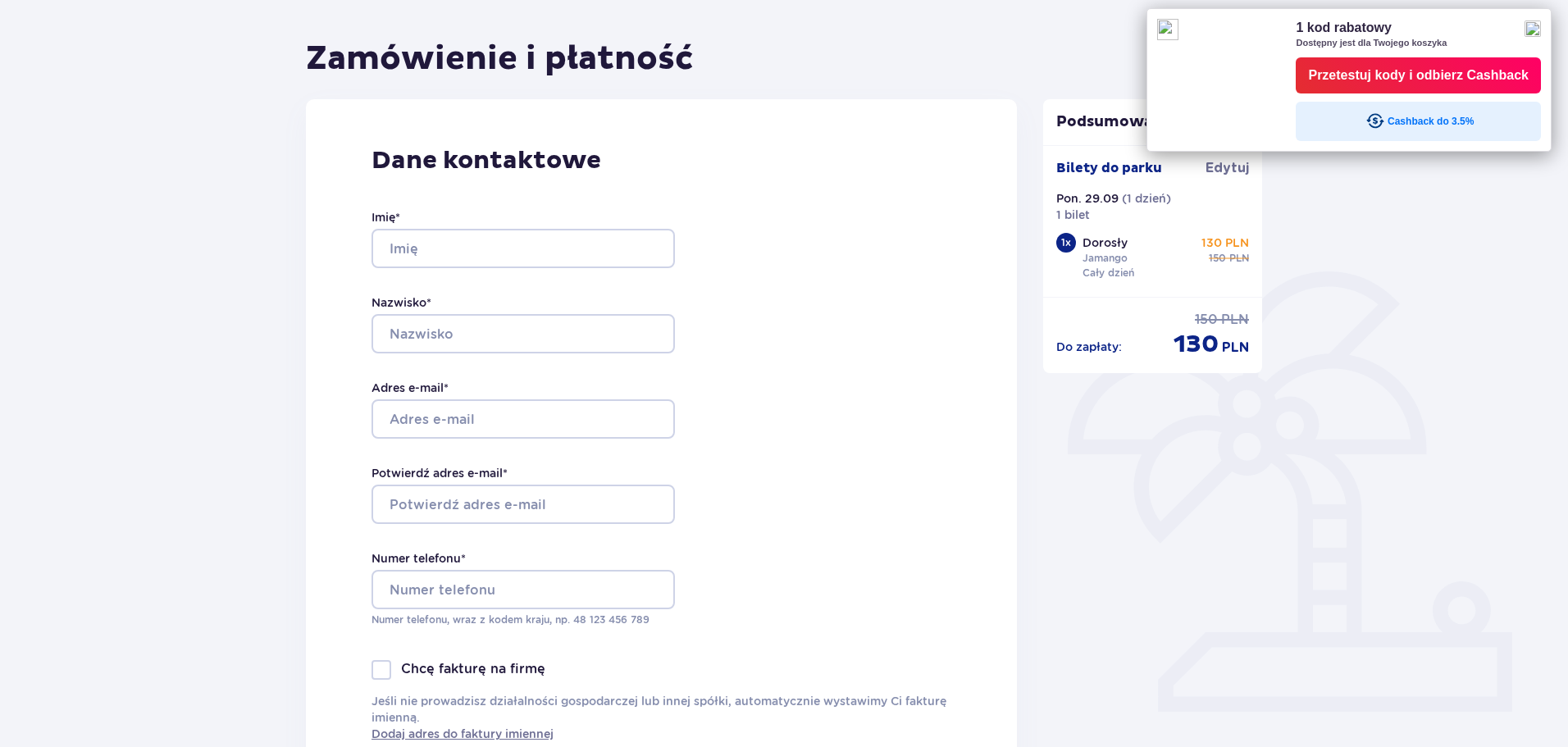
scroll to position [164, 0]
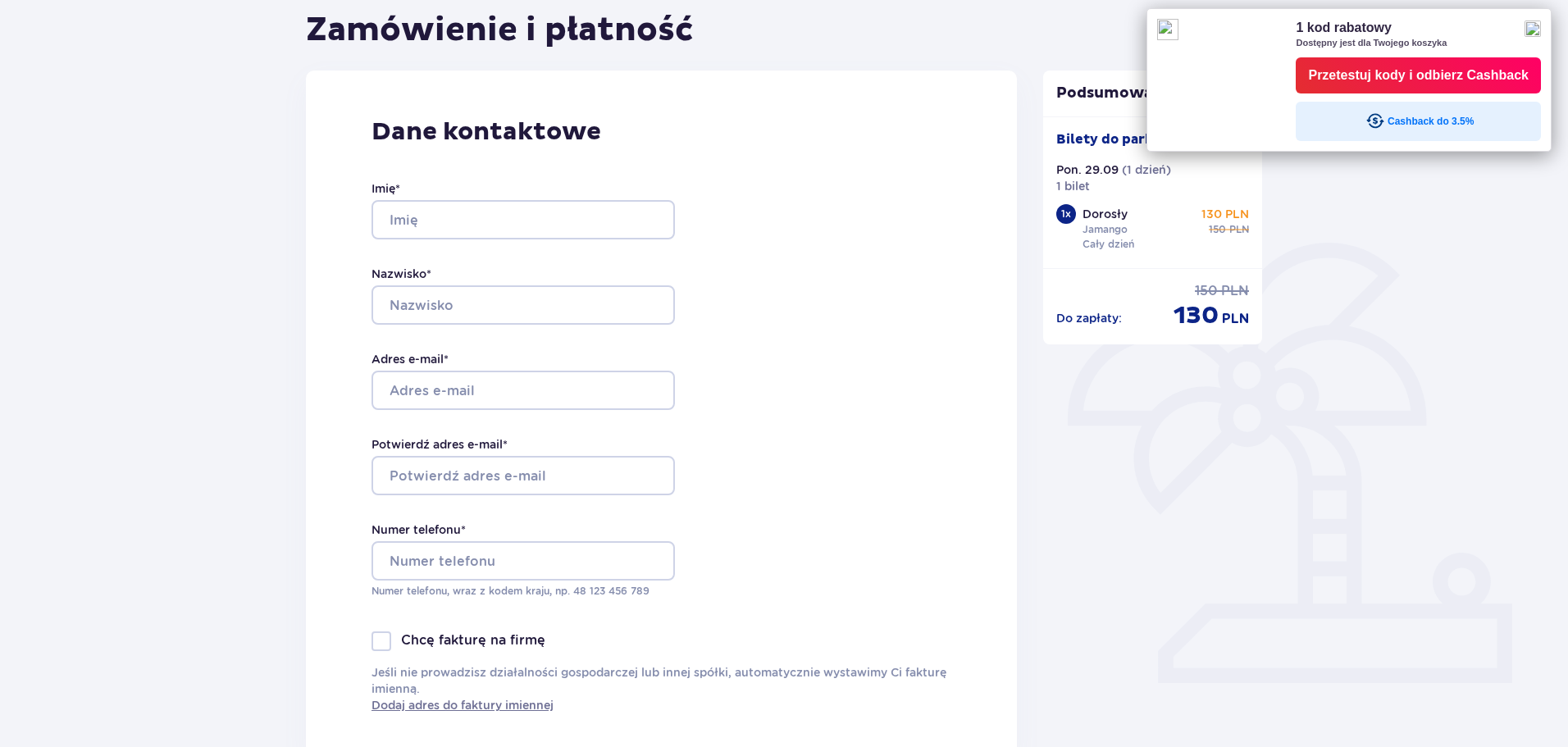
click at [1537, 24] on img at bounding box center [1532, 29] width 17 height 17
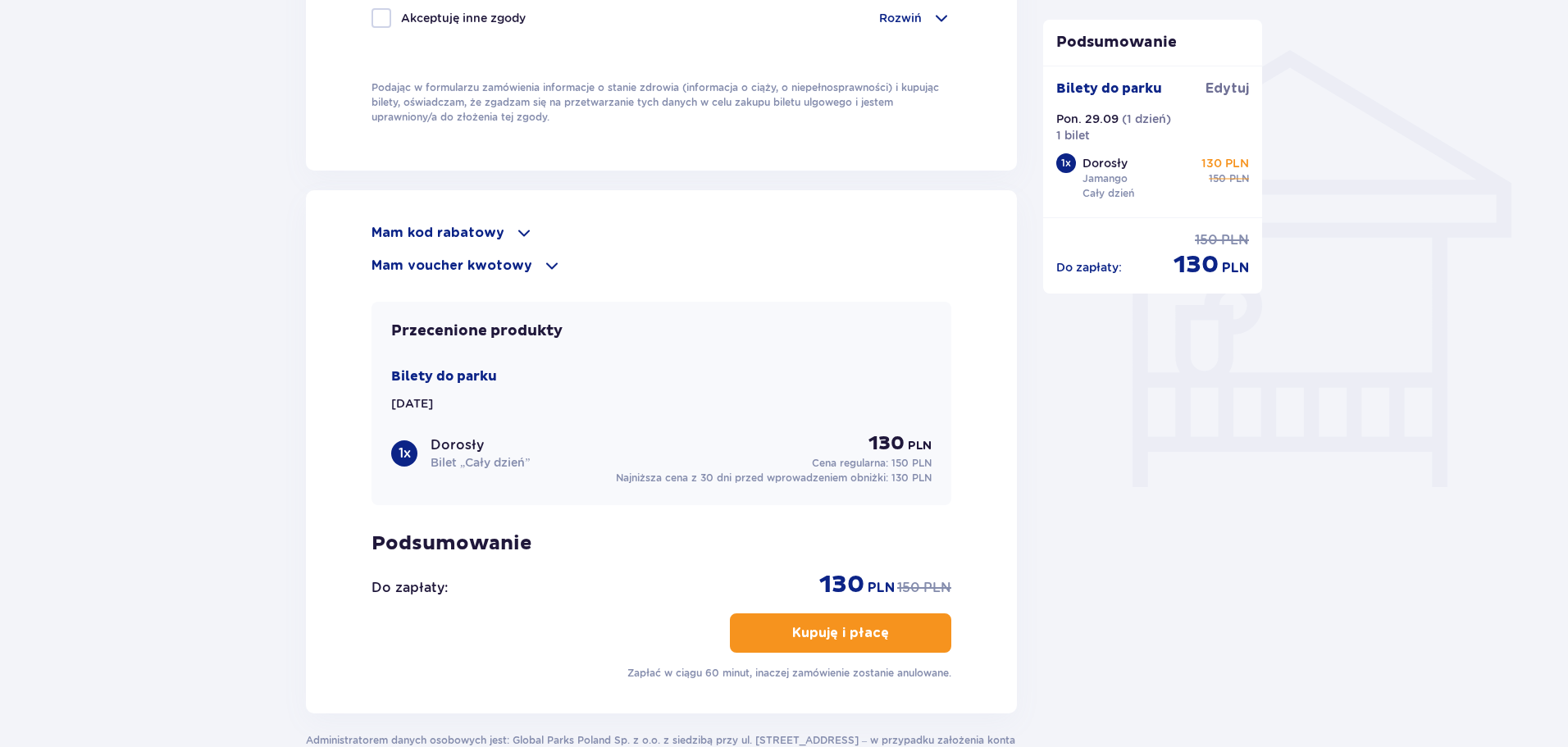
scroll to position [1284, 0]
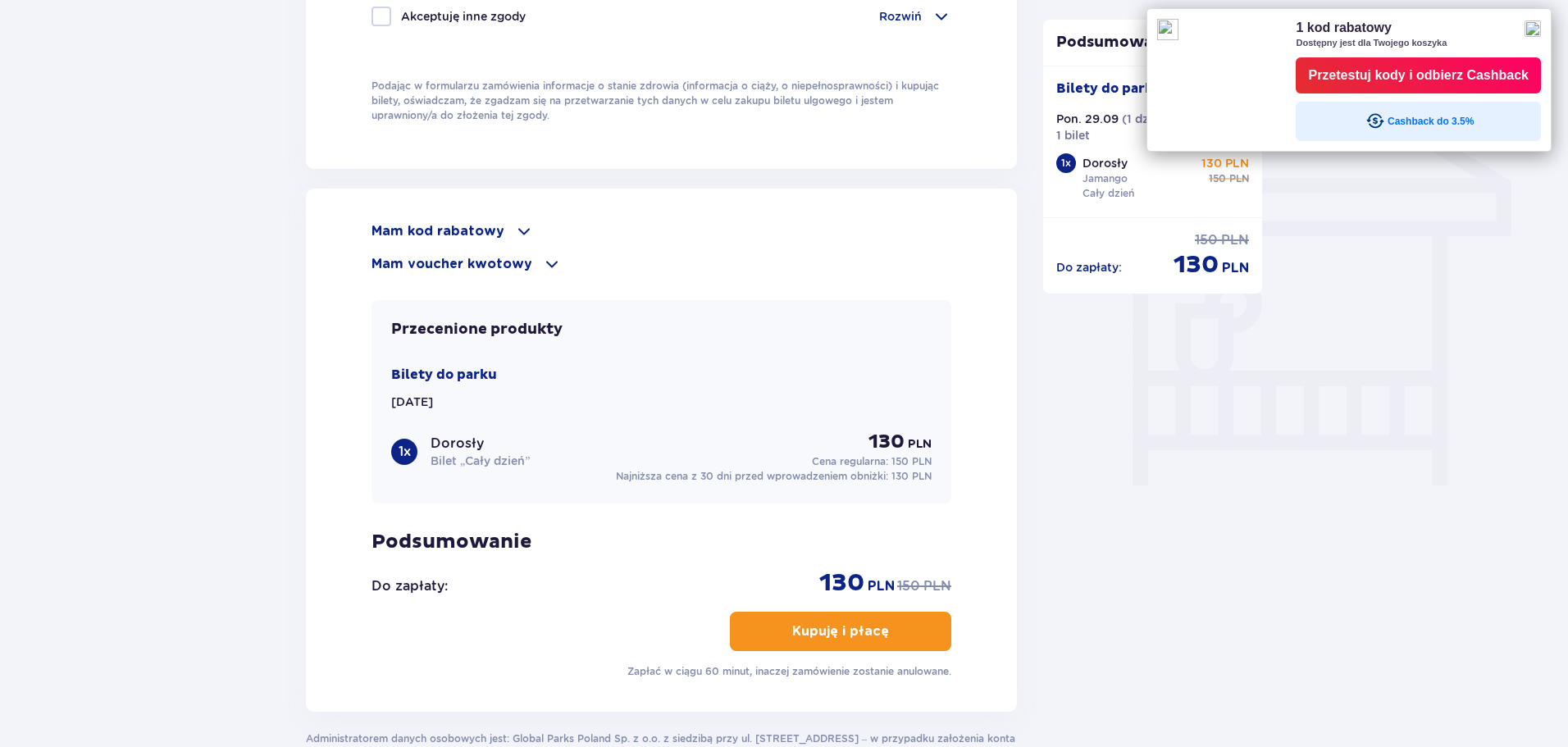
click at [1526, 31] on div at bounding box center [1348, 30] width 383 height 21
click at [1540, 31] on img at bounding box center [1532, 29] width 17 height 17
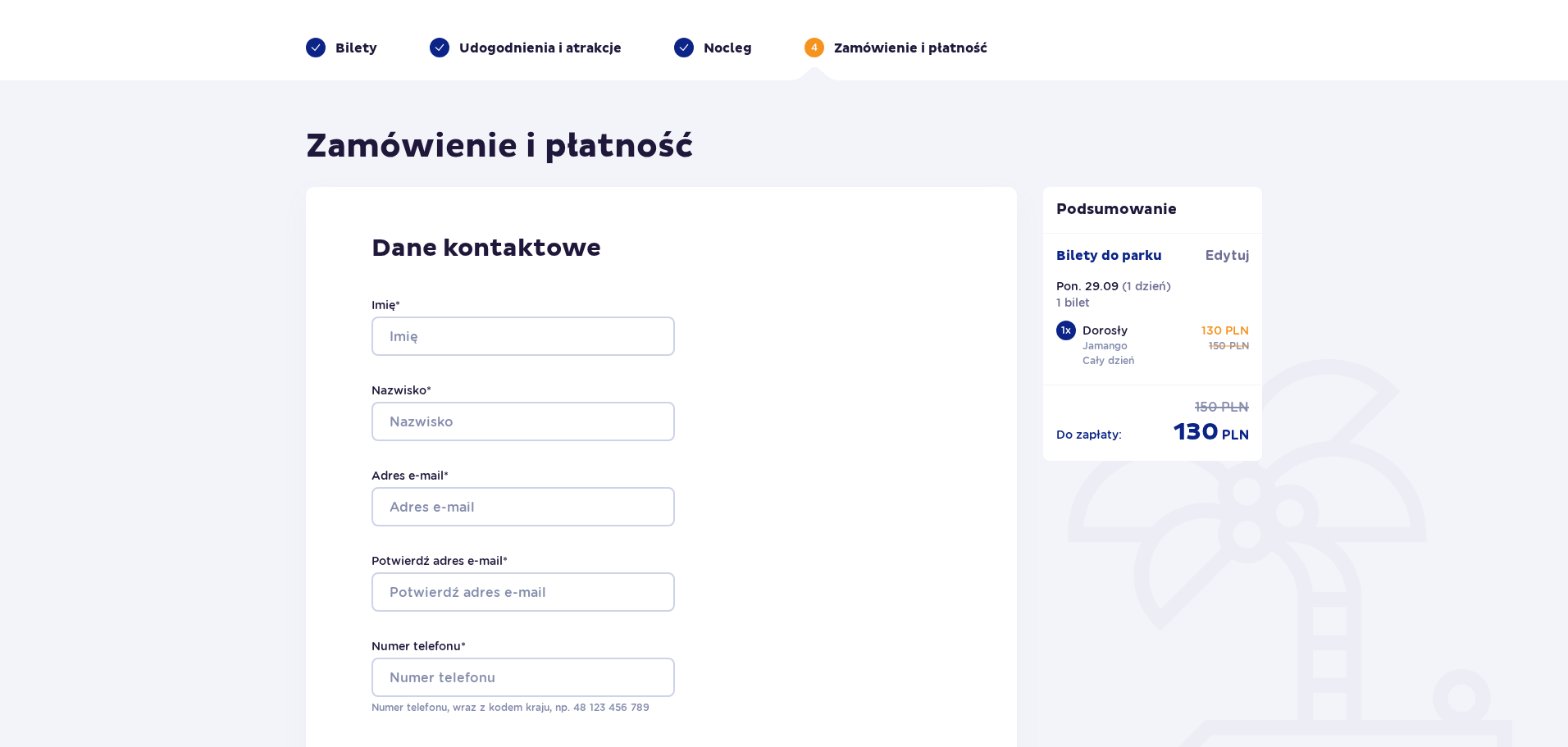
scroll to position [0, 0]
